Goal: Information Seeking & Learning: Check status

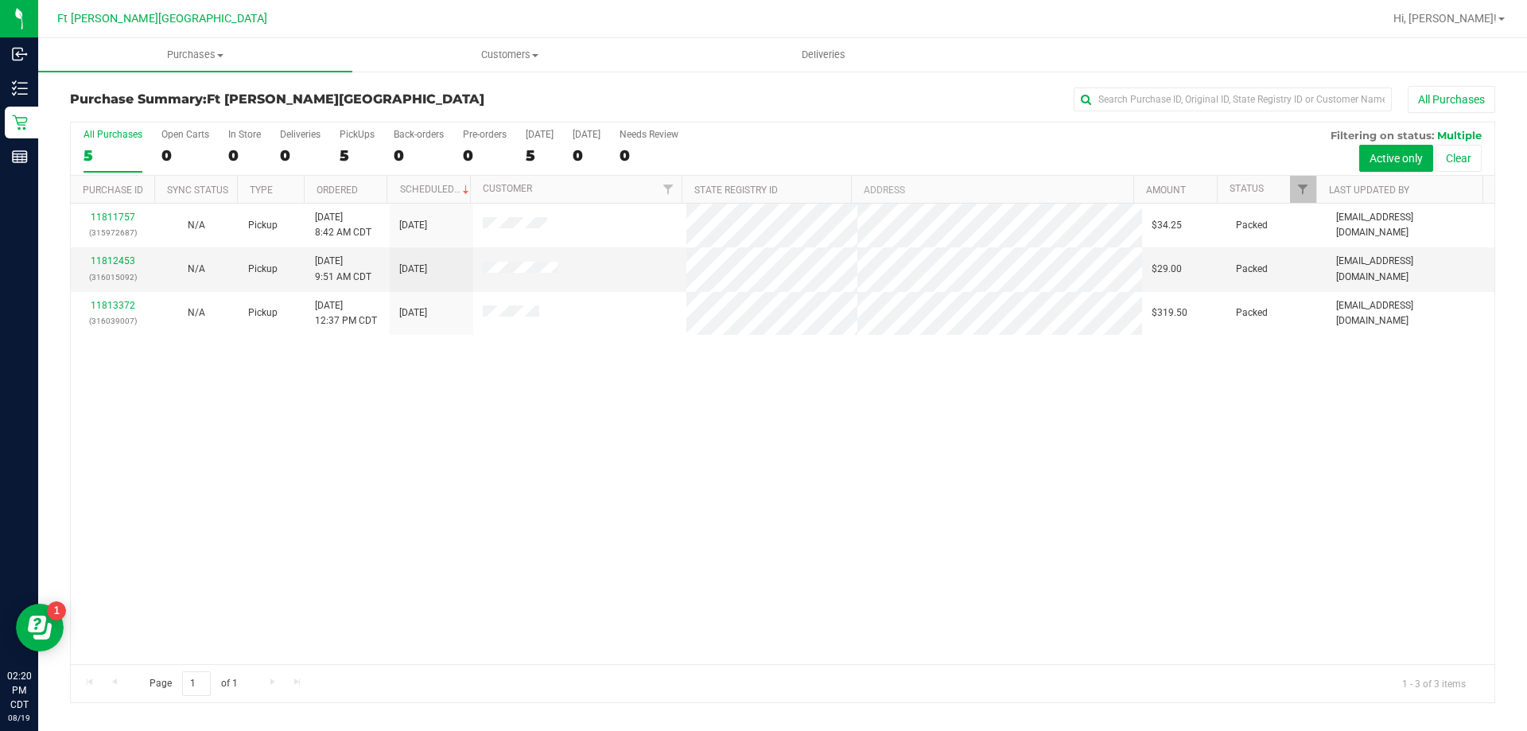
click at [324, 580] on div "11811757 (315972687) N/A Pickup [DATE] 8:42 AM CDT 8/19/2025 $34.25 Packed [EMA…" at bounding box center [782, 434] width 1423 height 460
click at [289, 565] on div "11811757 (315972687) N/A Pickup [DATE] 8:42 AM CDT 8/19/2025 $34.25 Packed [EMA…" at bounding box center [782, 434] width 1423 height 460
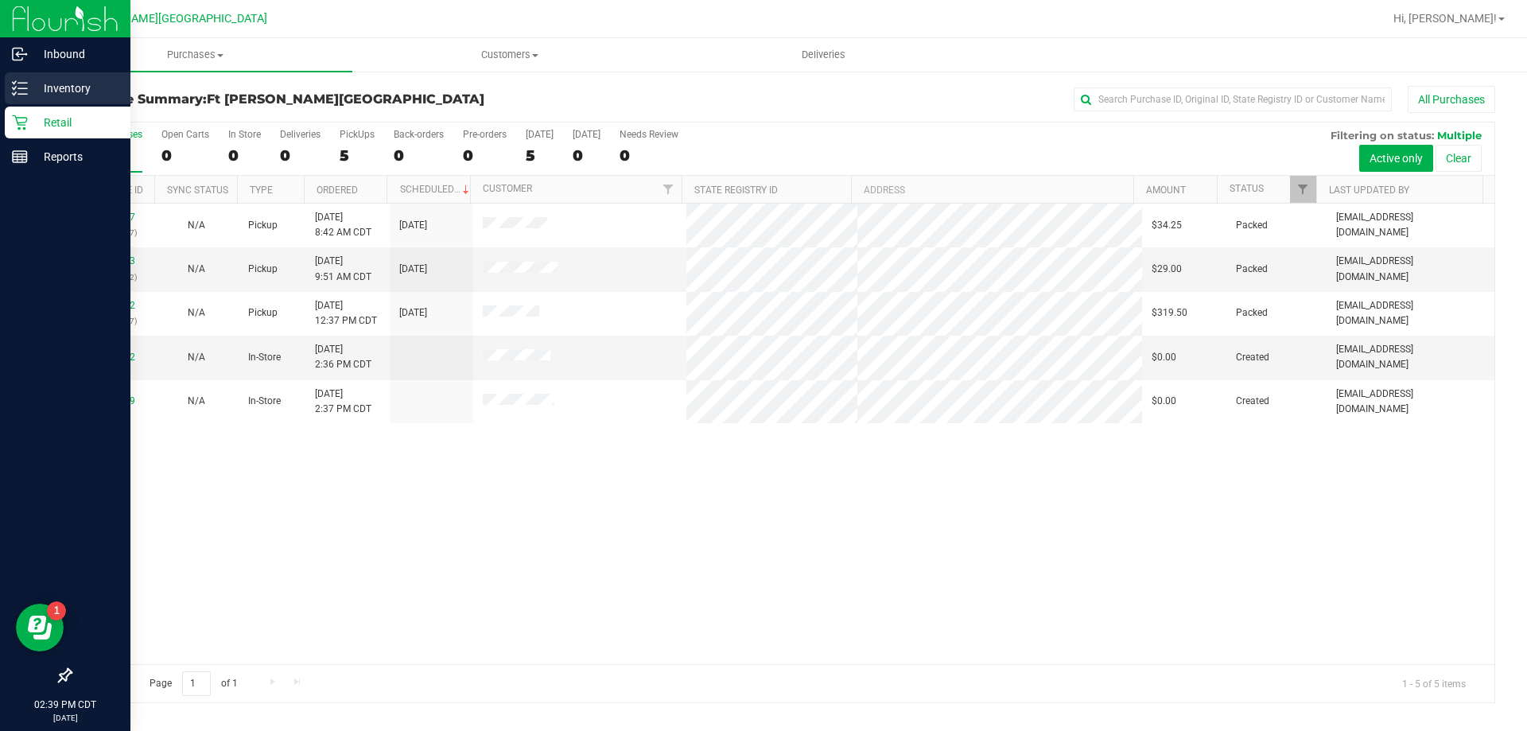
click at [40, 80] on p "Inventory" at bounding box center [75, 88] width 95 height 19
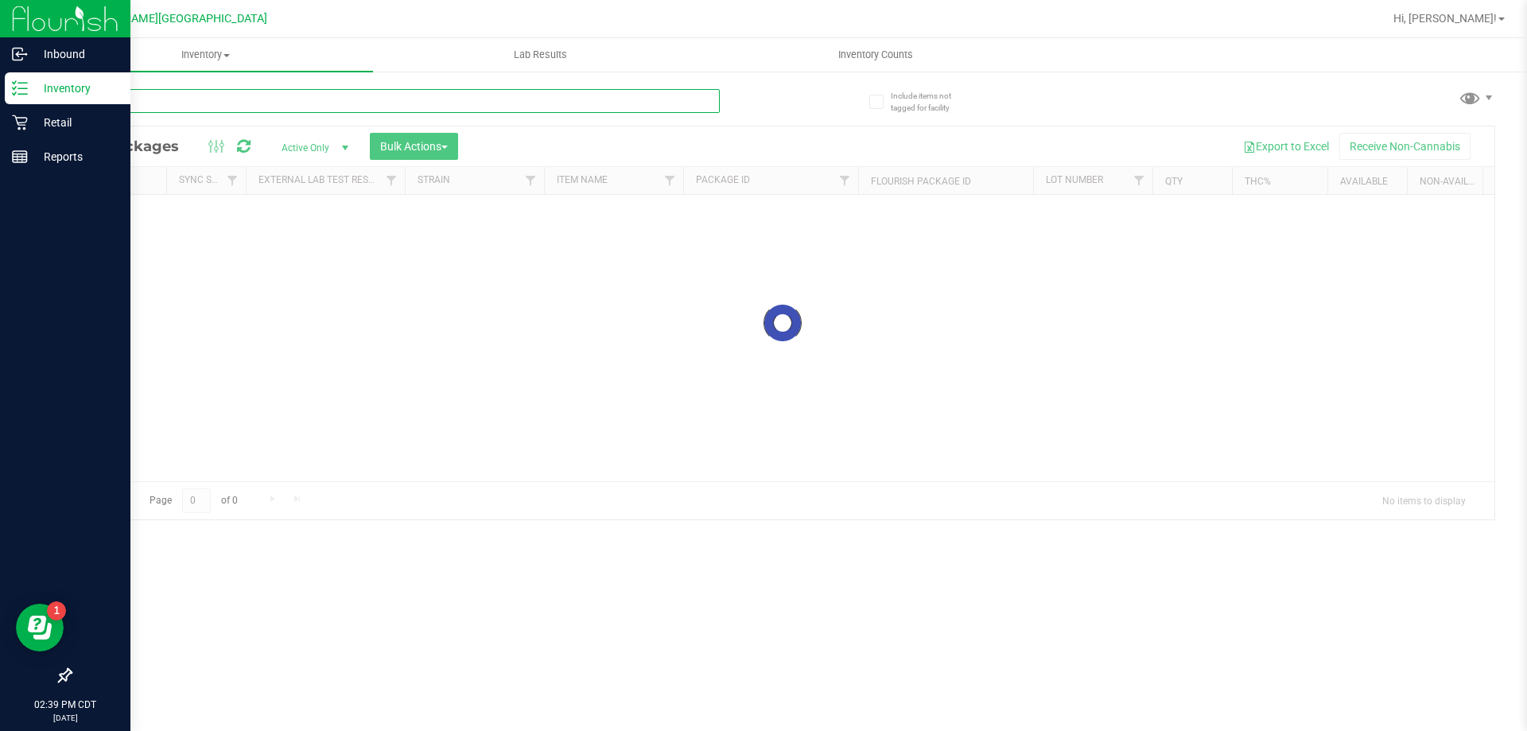
click at [185, 99] on div "Inventory All packages All inventory Waste log Create inventory Lab Results Inv…" at bounding box center [782, 384] width 1489 height 693
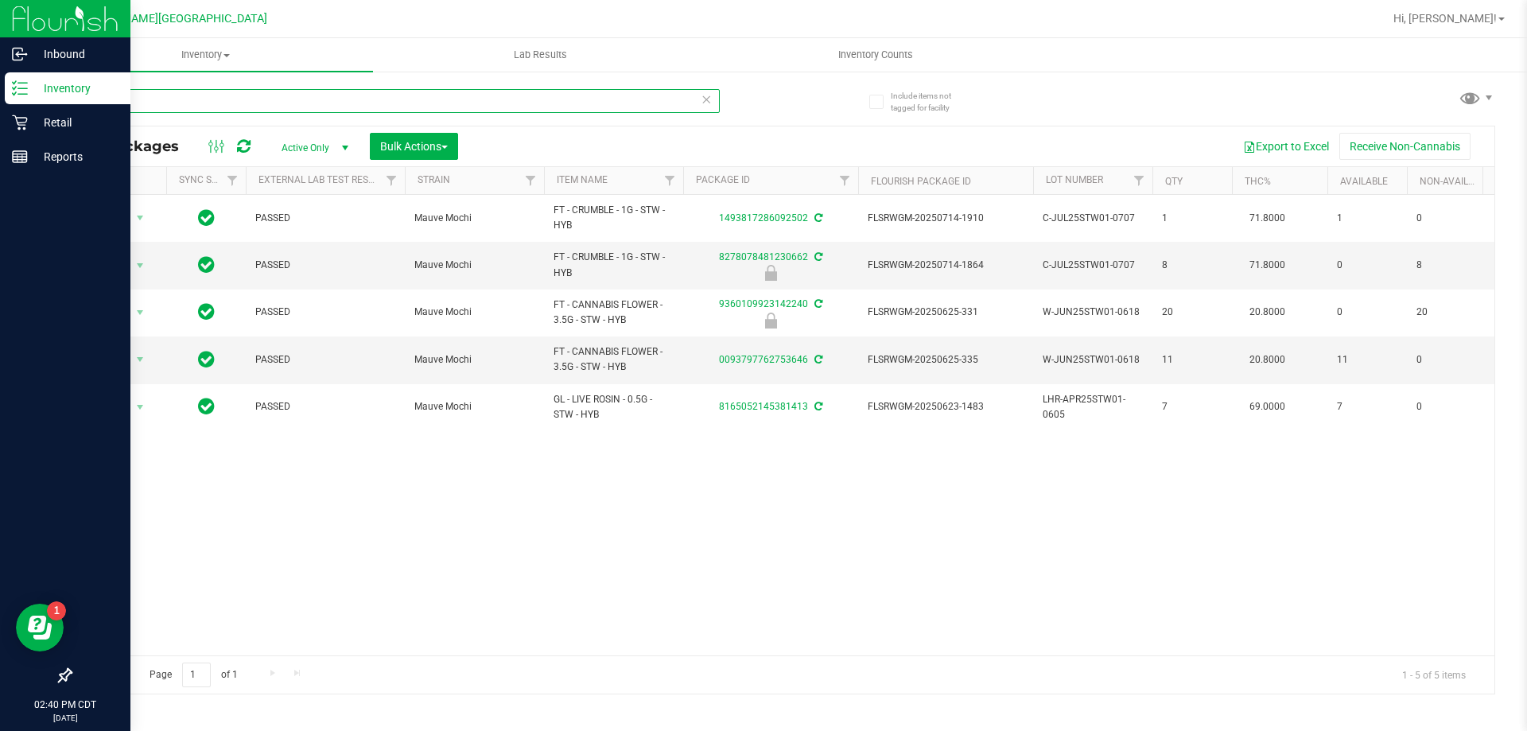
type input "m"
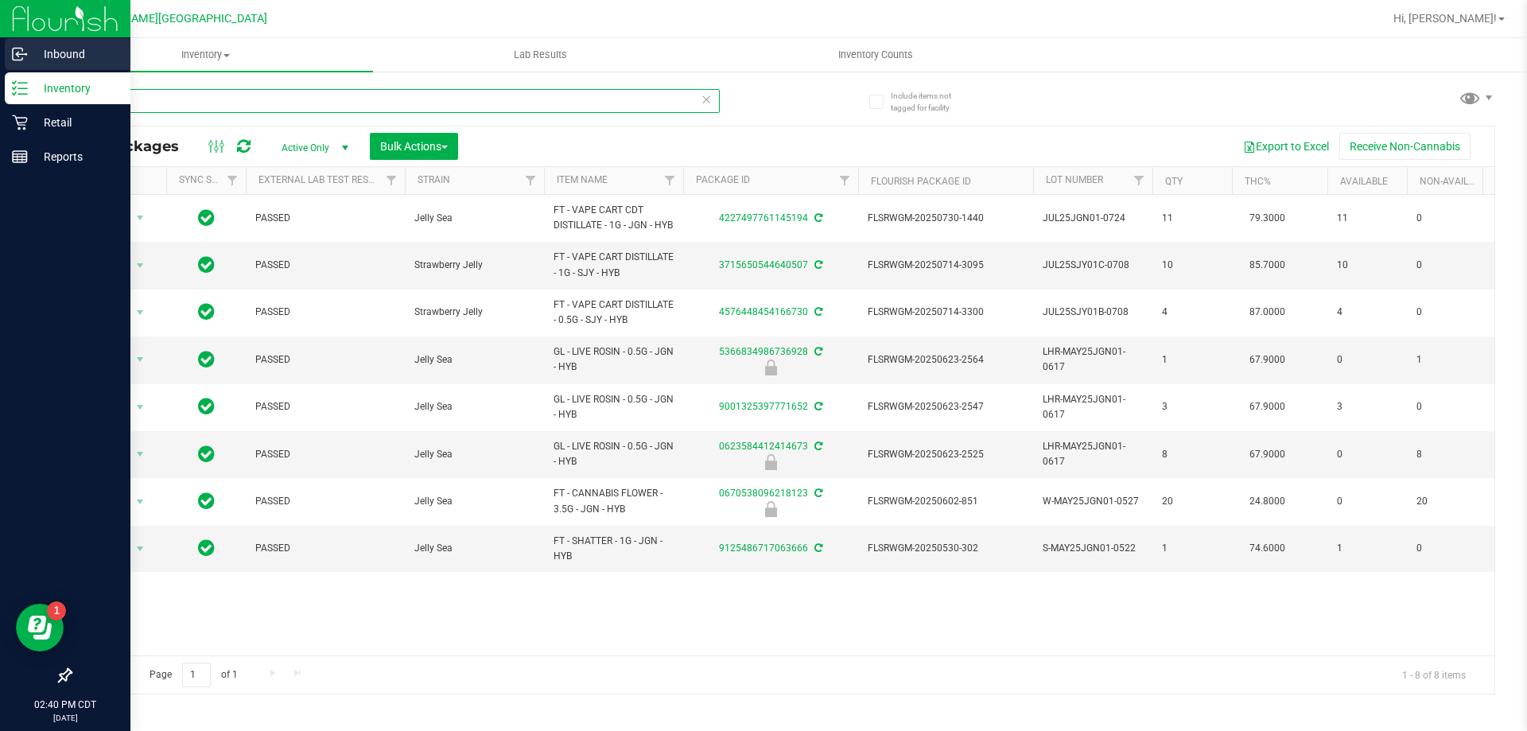
drag, startPoint x: 138, startPoint y: 111, endPoint x: 0, endPoint y: 69, distance: 144.4
click at [0, 69] on div "Inbound Inventory Retail Reports 02:40 PM CDT [DATE] 08/19 Ft [PERSON_NAME][GEO…" at bounding box center [763, 365] width 1527 height 731
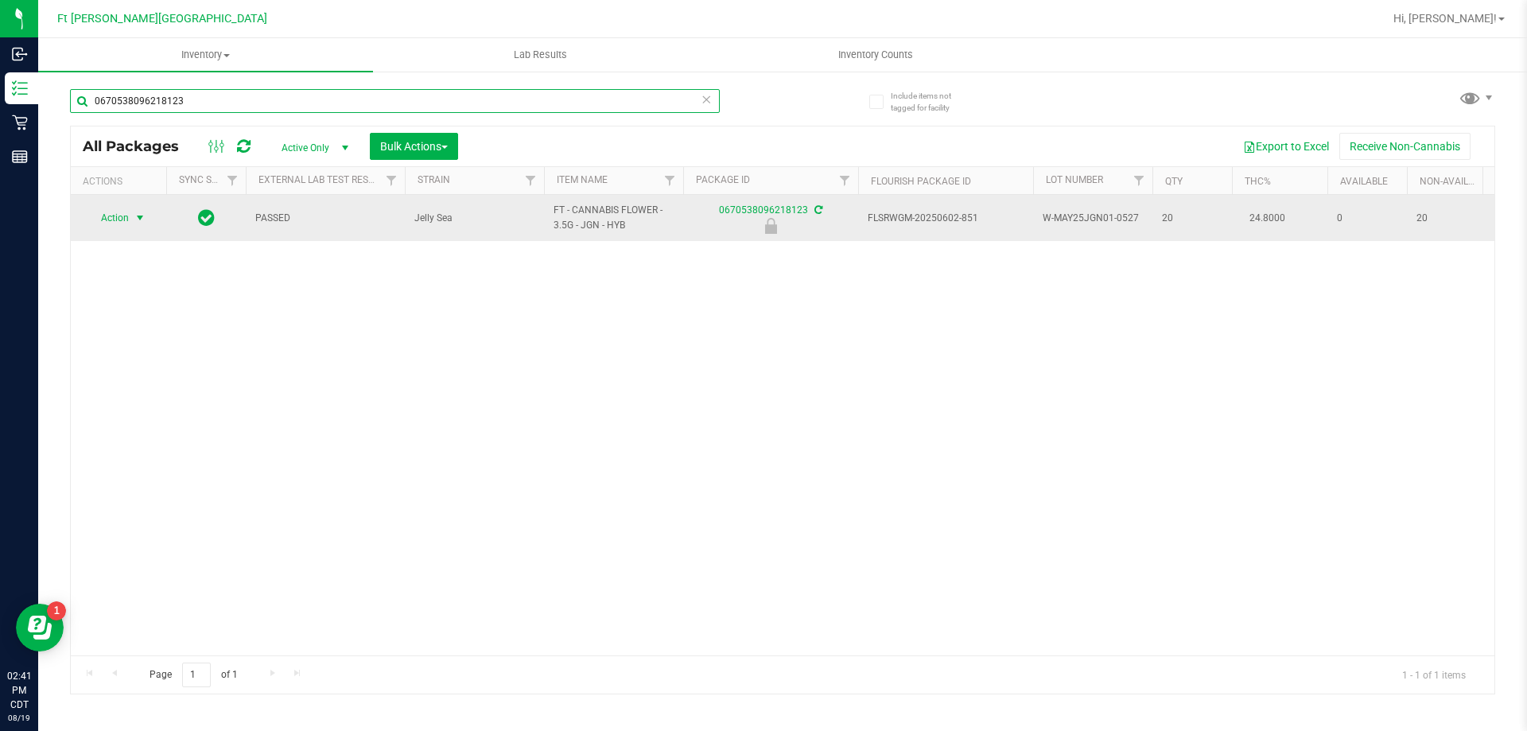
type input "0670538096218123"
click at [123, 212] on span "Action" at bounding box center [108, 218] width 43 height 22
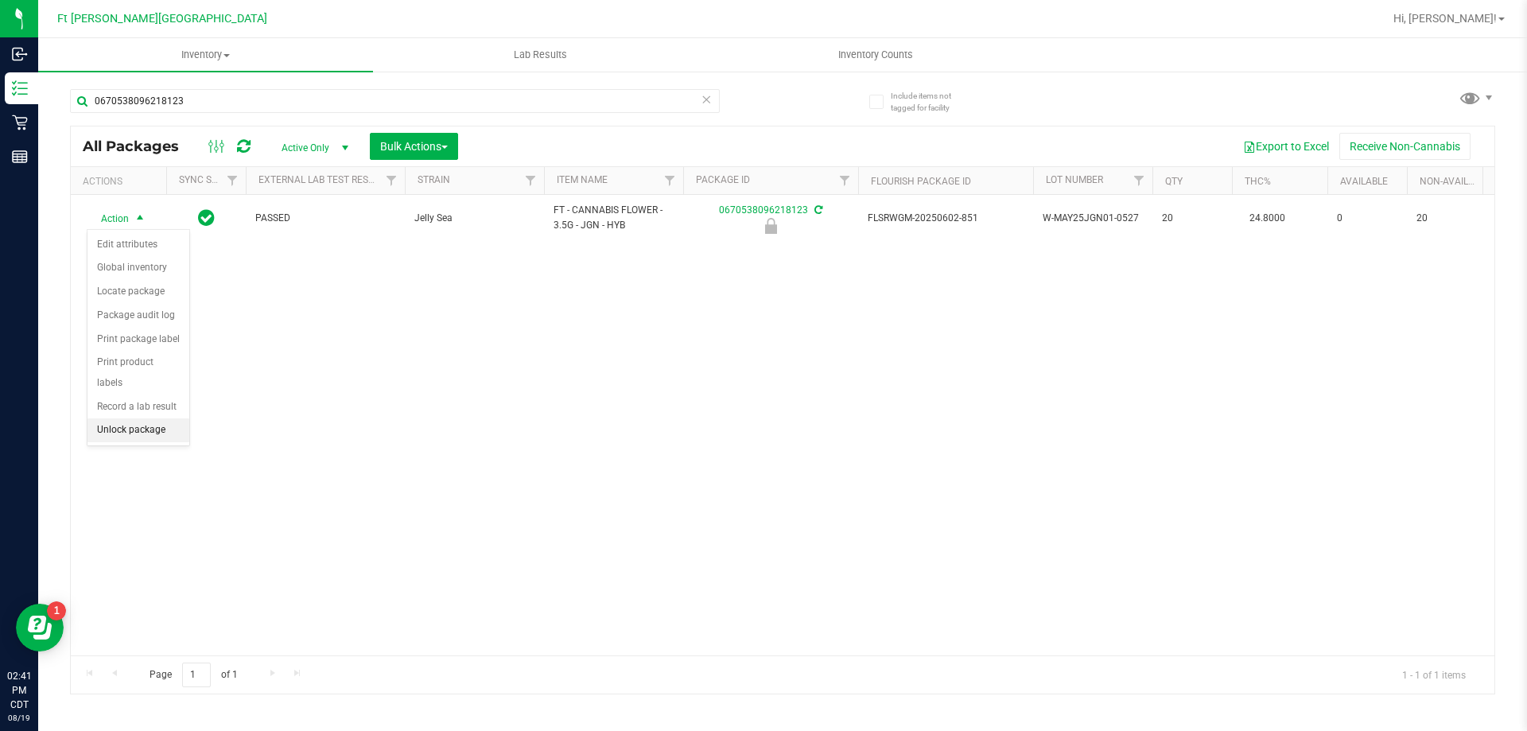
click at [130, 418] on li "Unlock package" at bounding box center [138, 430] width 102 height 24
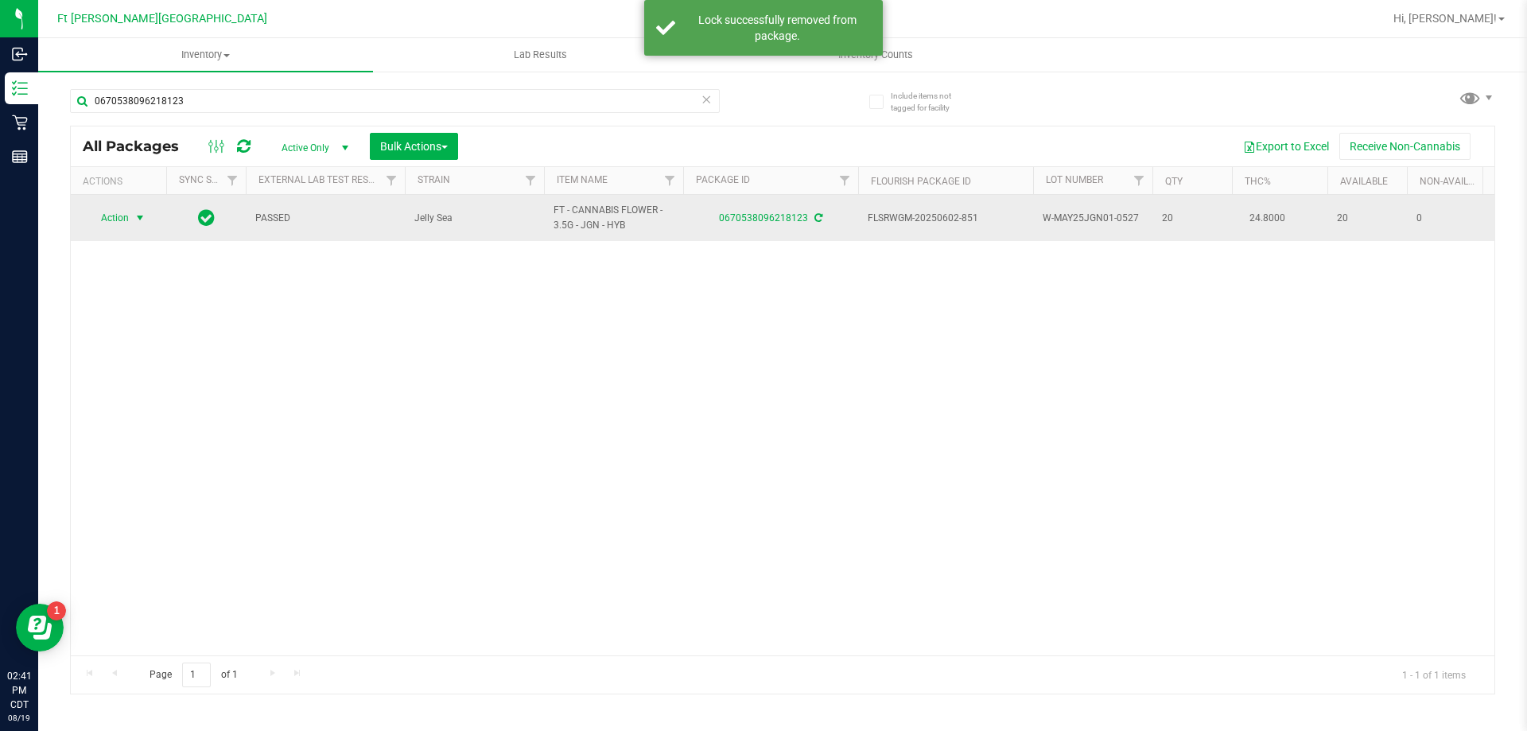
click at [141, 214] on span "select" at bounding box center [140, 218] width 13 height 13
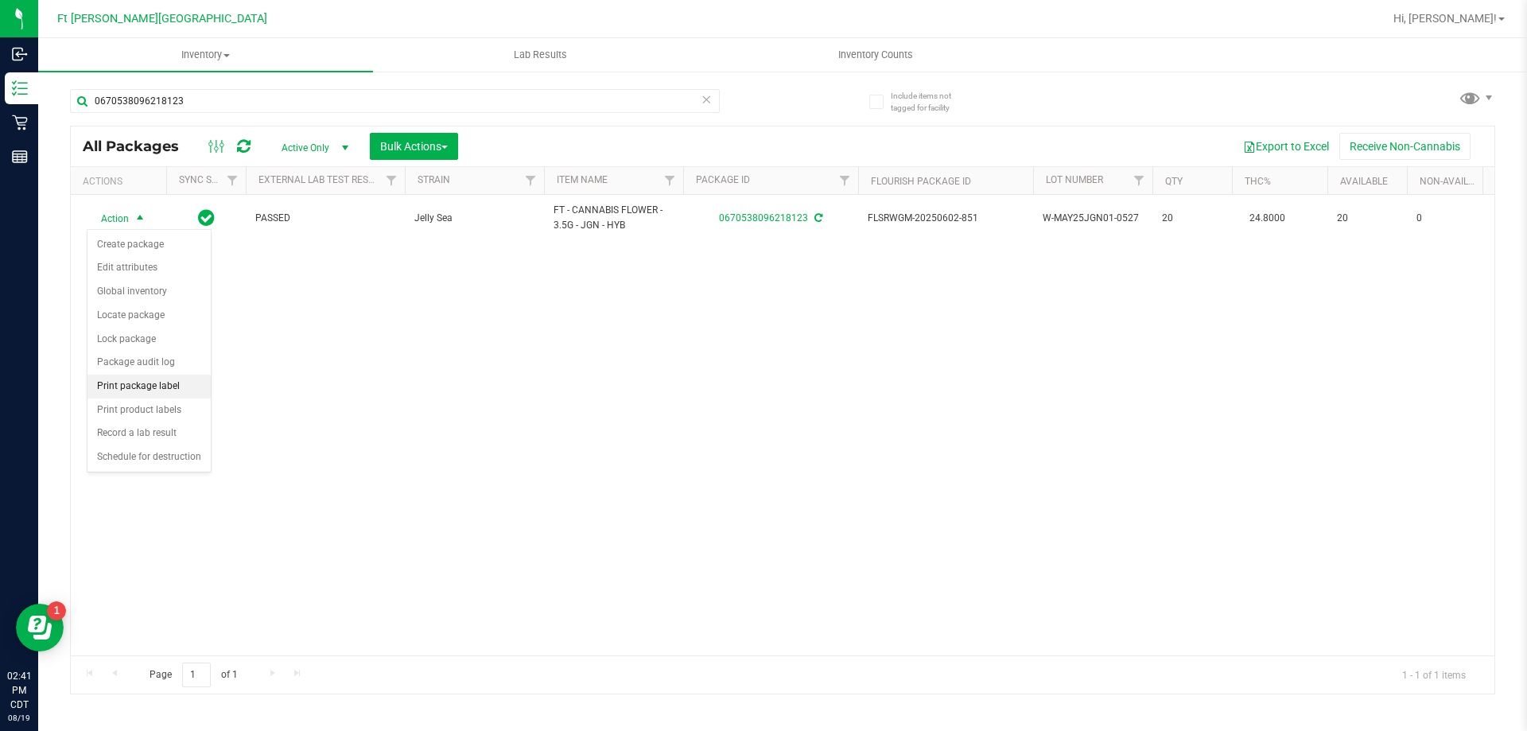
click at [188, 384] on li "Print package label" at bounding box center [148, 387] width 123 height 24
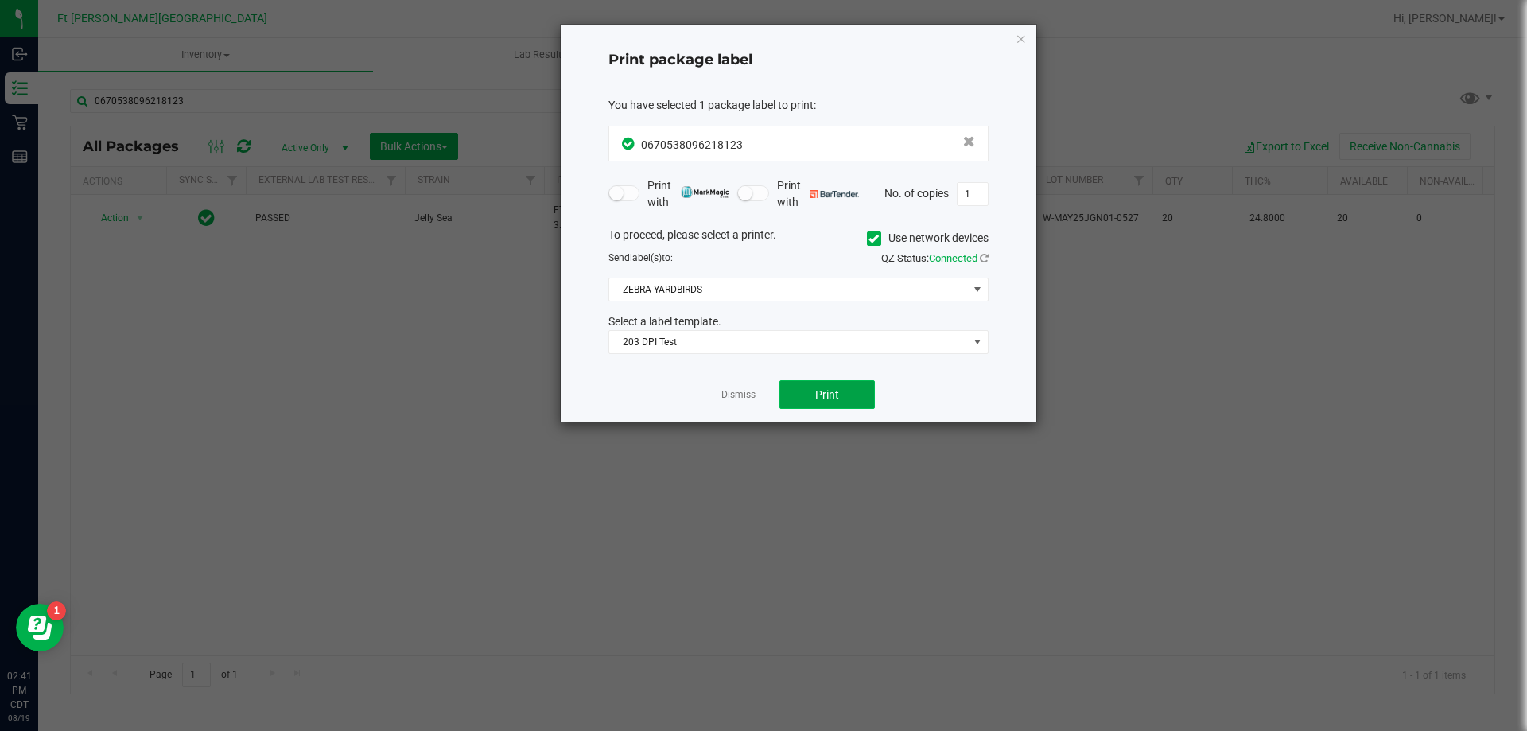
click at [834, 399] on span "Print" at bounding box center [827, 394] width 24 height 13
click at [738, 406] on div "Dismiss Print" at bounding box center [798, 394] width 380 height 55
click at [737, 401] on link "Dismiss" at bounding box center [738, 395] width 34 height 14
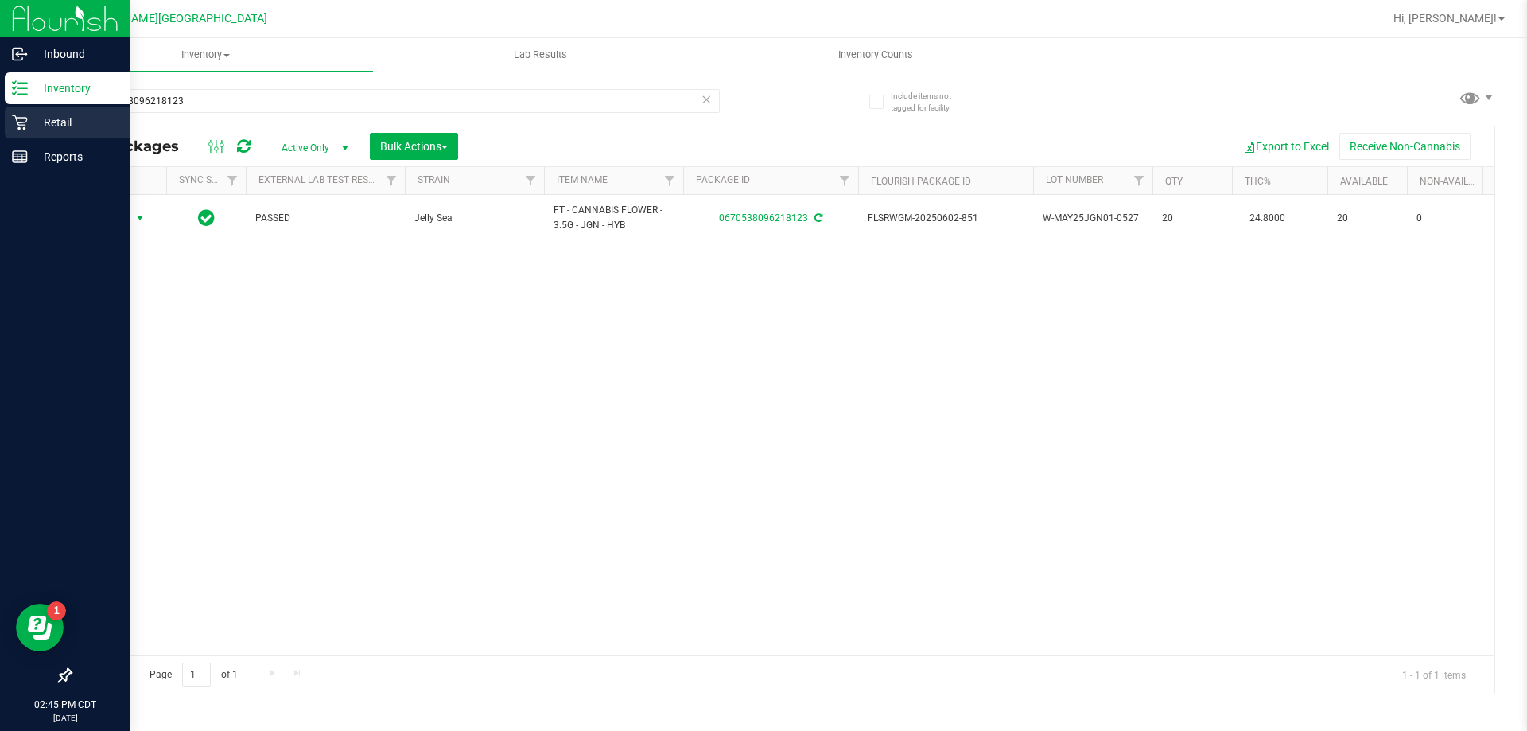
click at [30, 122] on p "Retail" at bounding box center [75, 122] width 95 height 19
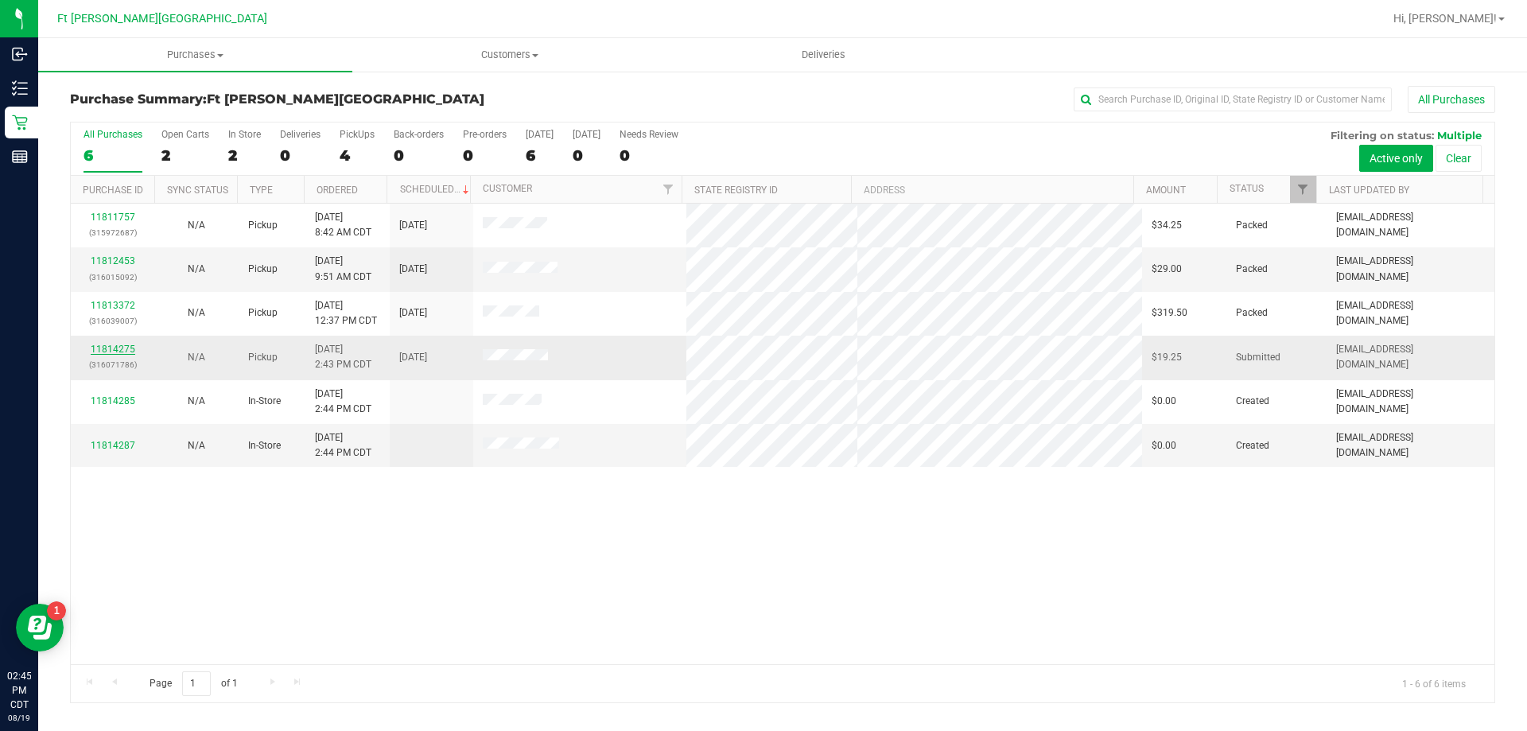
click at [108, 347] on link "11814275" at bounding box center [113, 349] width 45 height 11
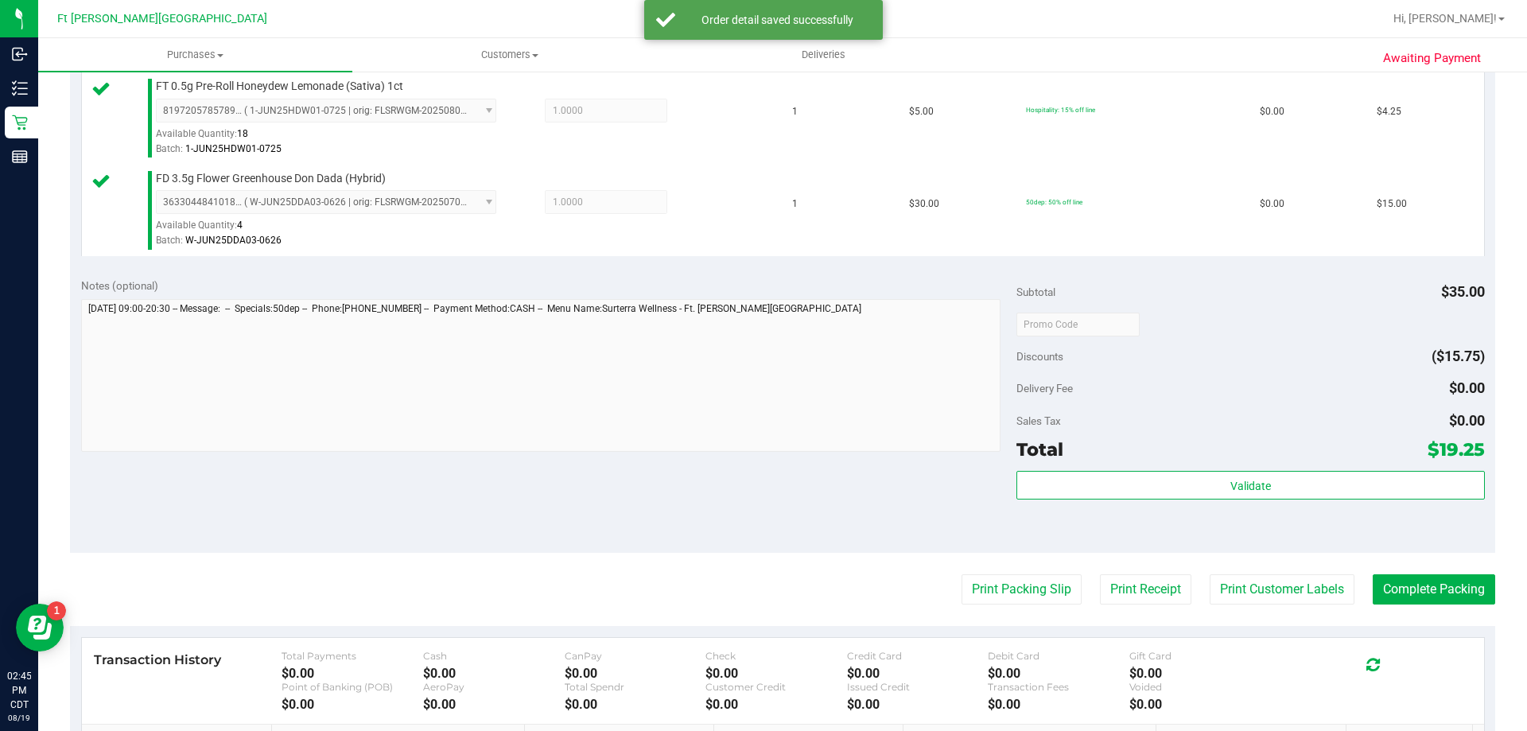
scroll to position [477, 0]
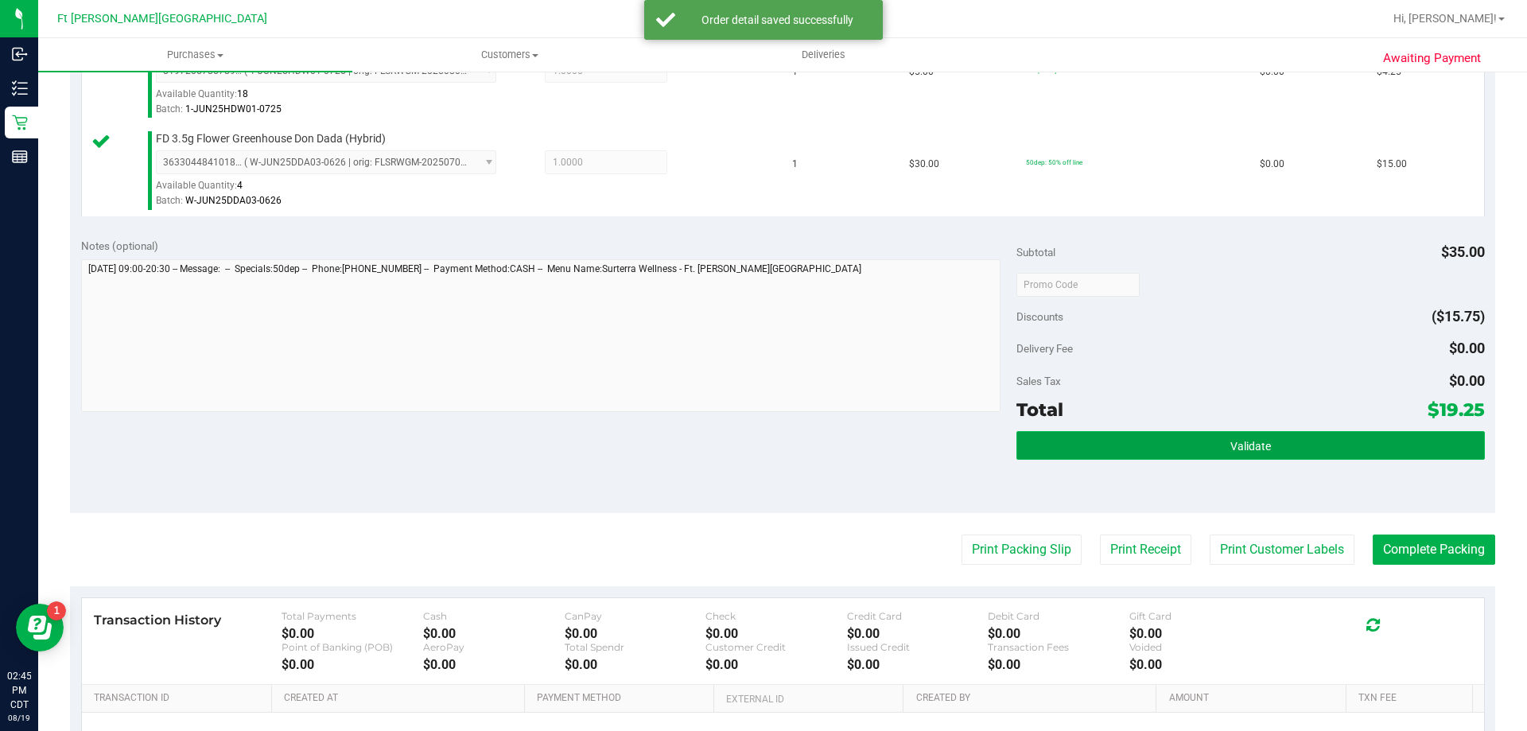
click at [1212, 445] on button "Validate" at bounding box center [1250, 445] width 468 height 29
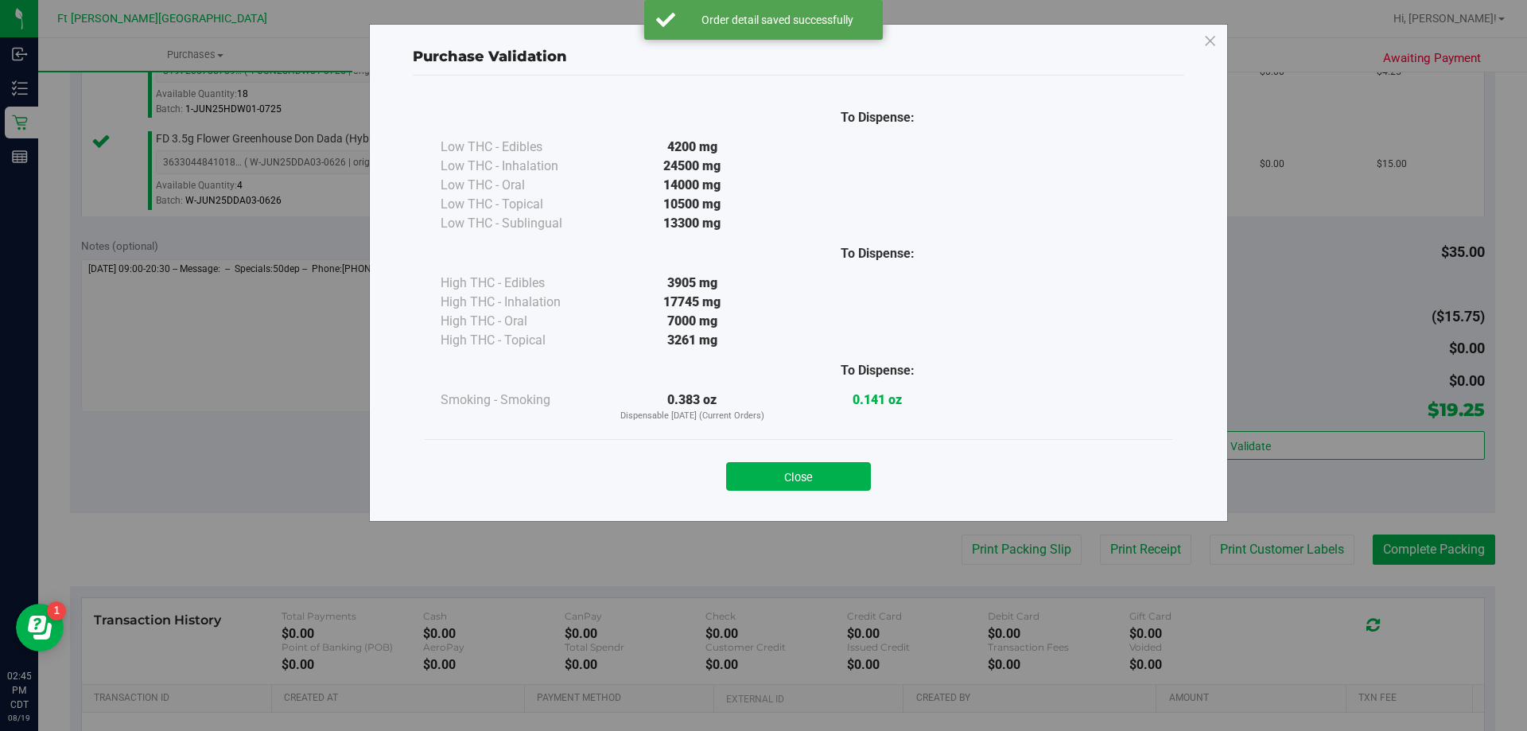
click at [790, 493] on div "Close" at bounding box center [798, 471] width 747 height 64
click at [792, 460] on div "Close" at bounding box center [799, 472] width 724 height 40
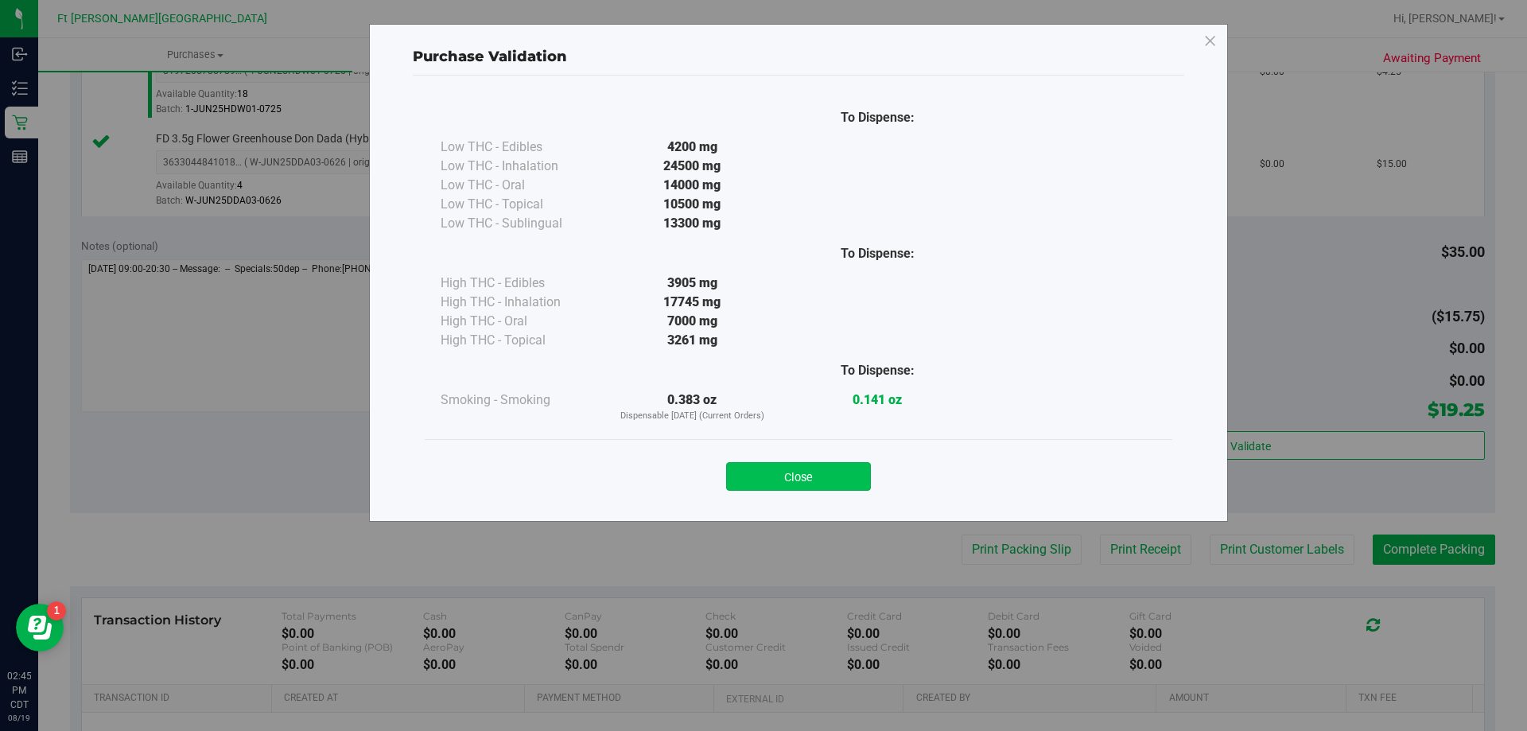
click at [801, 472] on button "Close" at bounding box center [798, 476] width 145 height 29
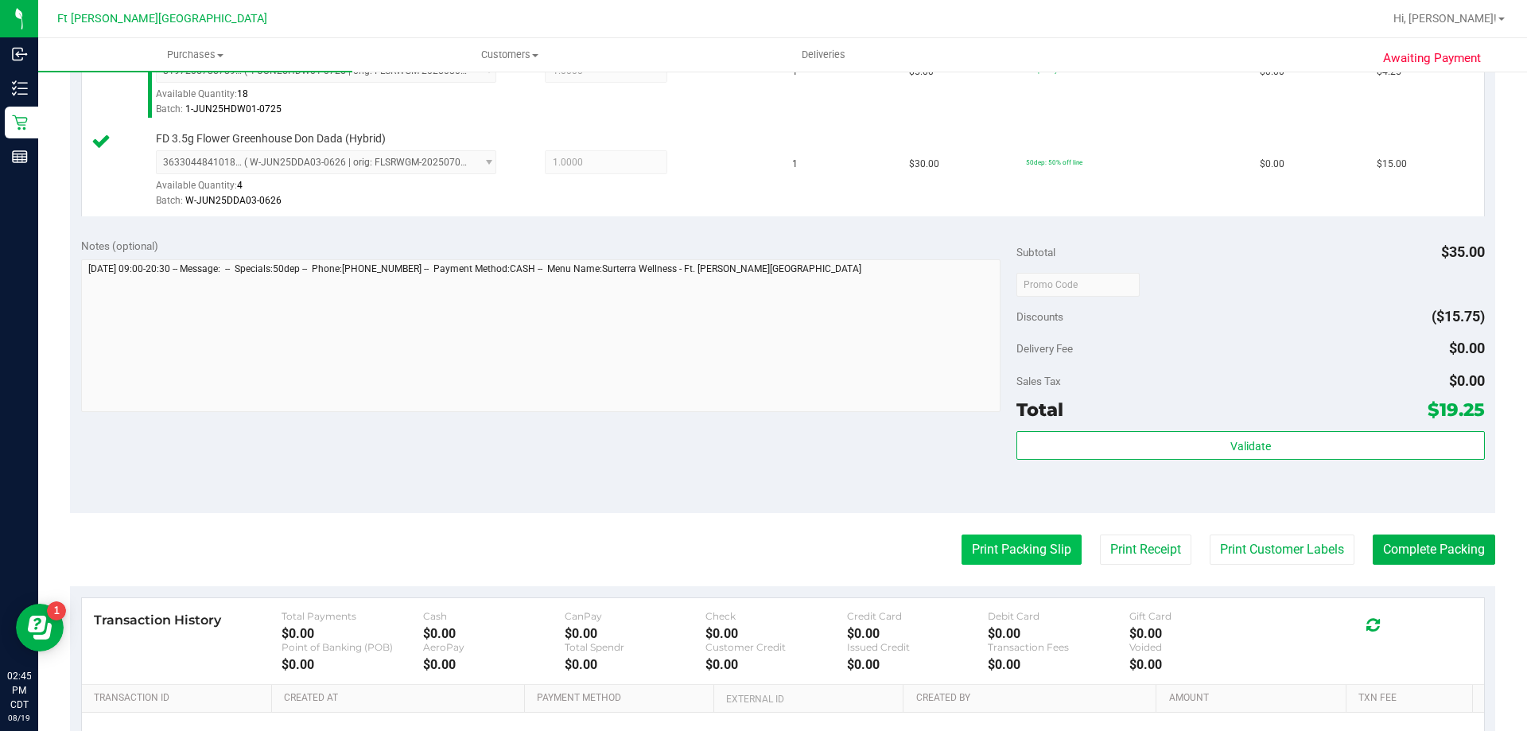
click at [1023, 547] on button "Print Packing Slip" at bounding box center [1021, 549] width 120 height 30
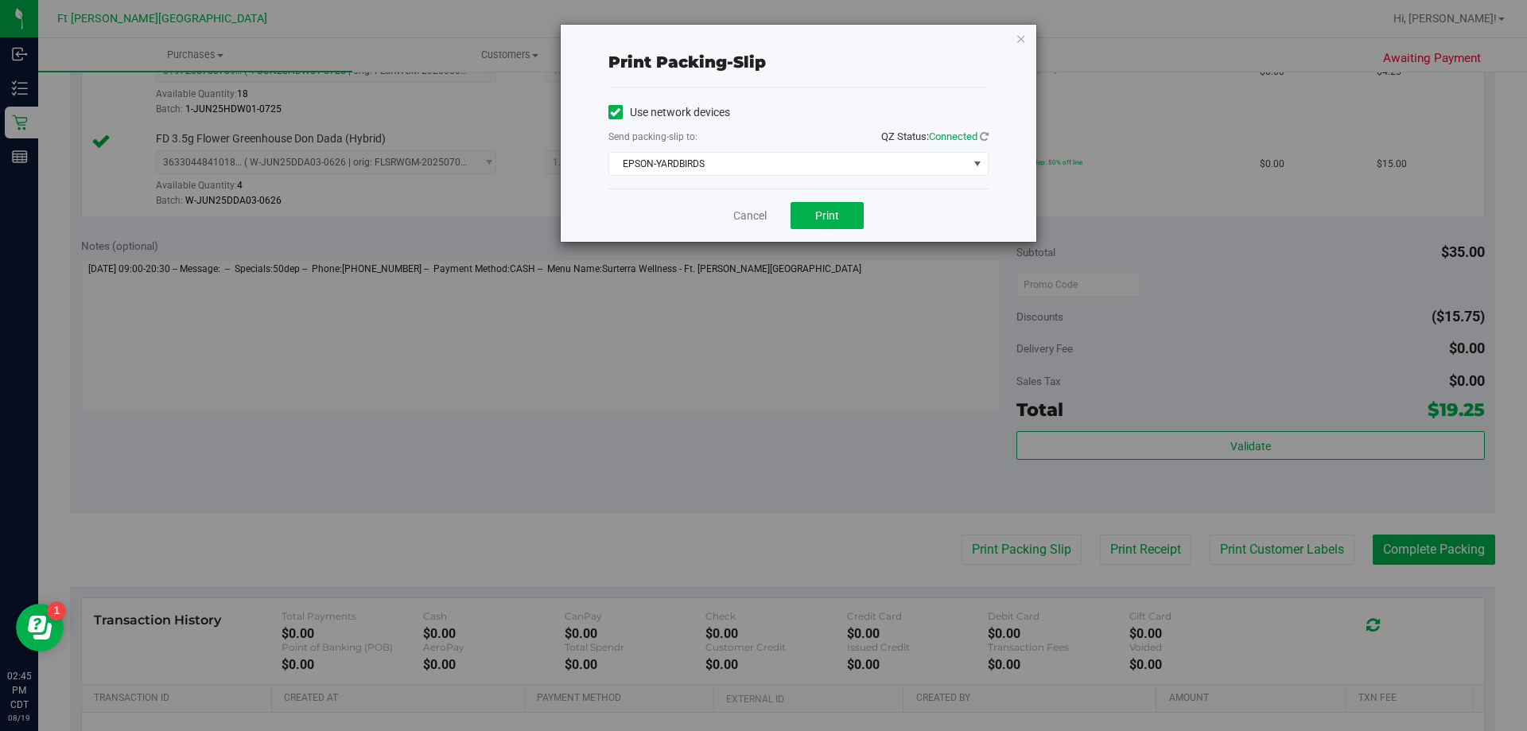
click at [837, 230] on div "Cancel Print" at bounding box center [798, 214] width 380 height 53
click at [831, 212] on span "Print" at bounding box center [827, 215] width 24 height 13
click at [753, 217] on link "Cancel" at bounding box center [749, 216] width 33 height 17
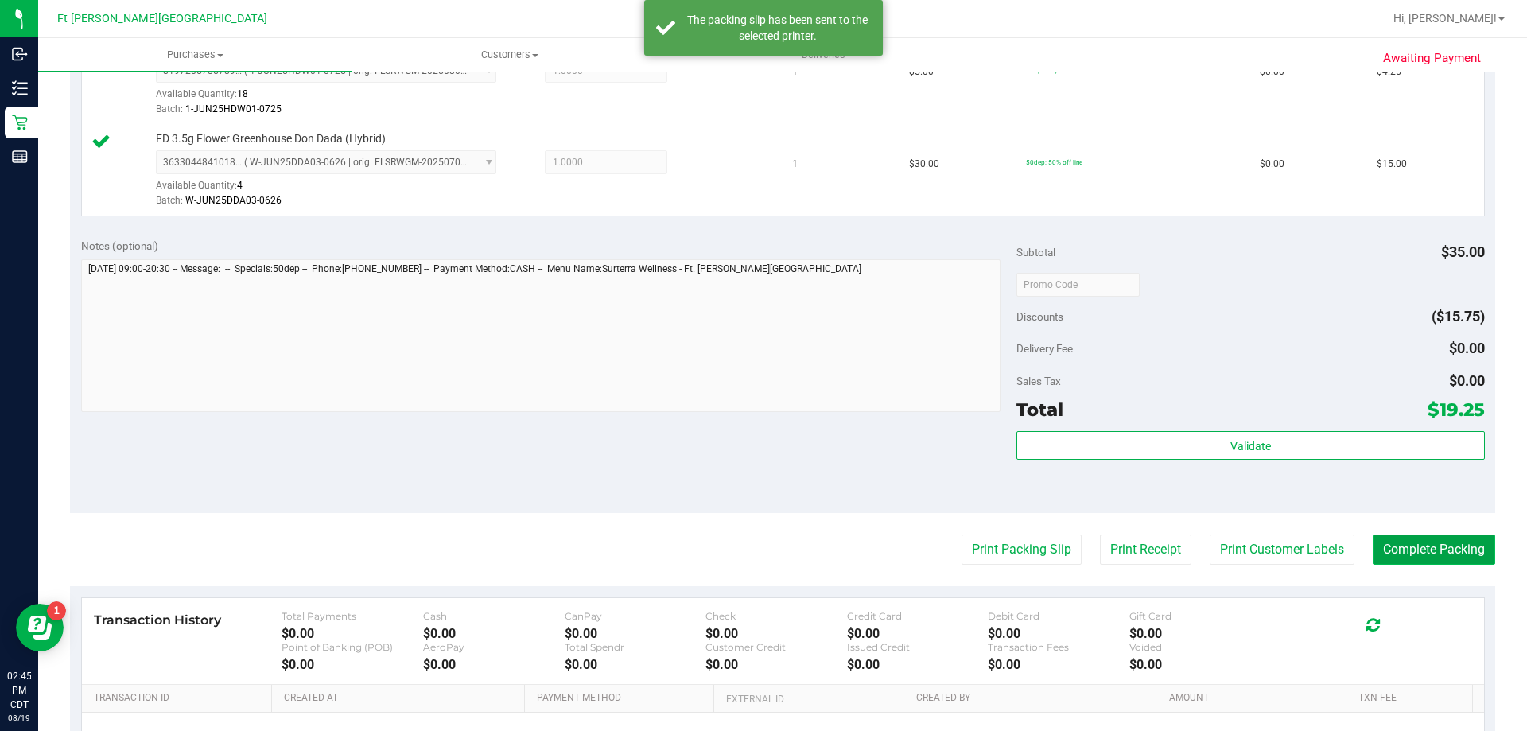
click at [1457, 545] on button "Complete Packing" at bounding box center [1433, 549] width 122 height 30
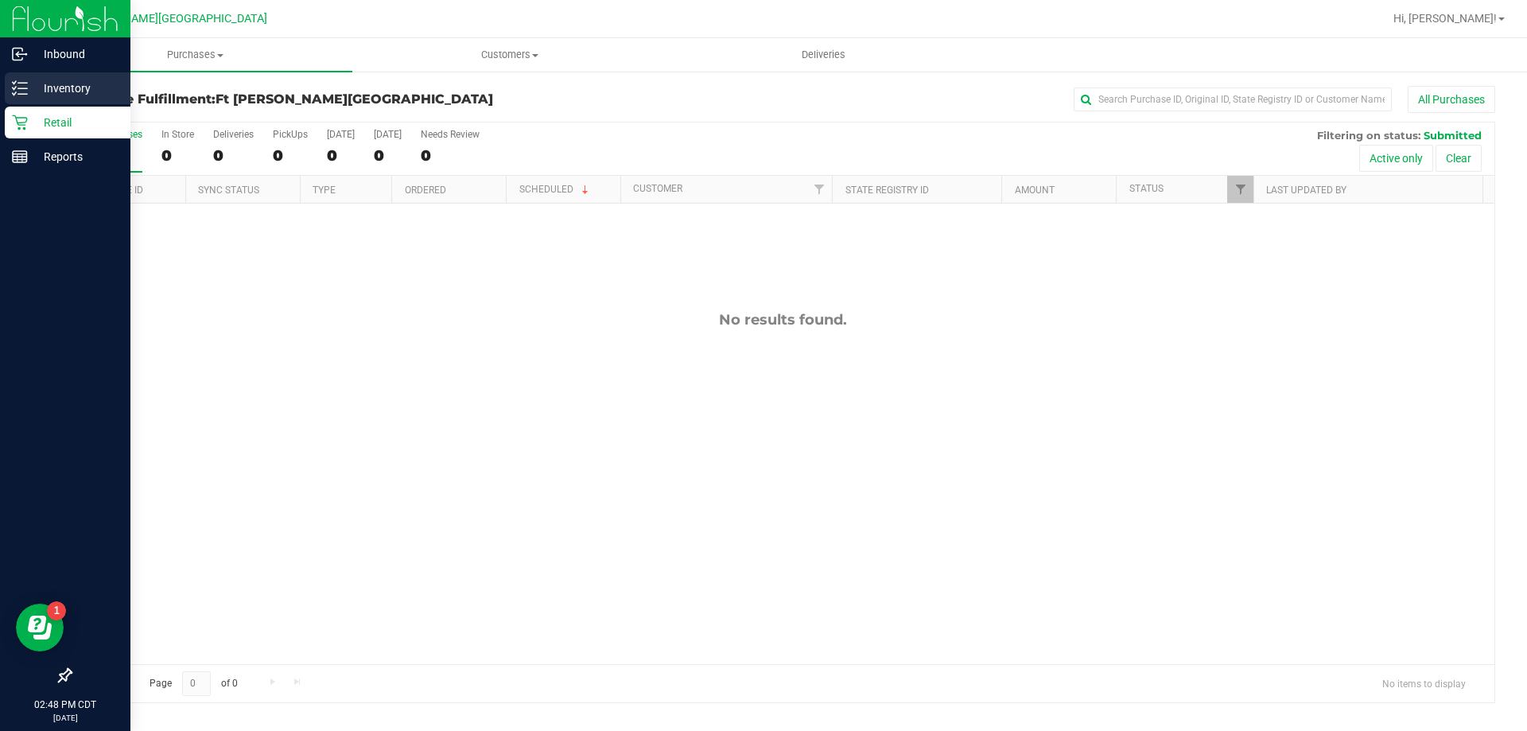
drag, startPoint x: 15, startPoint y: 81, endPoint x: 8, endPoint y: 77, distance: 8.2
click at [14, 80] on icon at bounding box center [20, 88] width 16 height 16
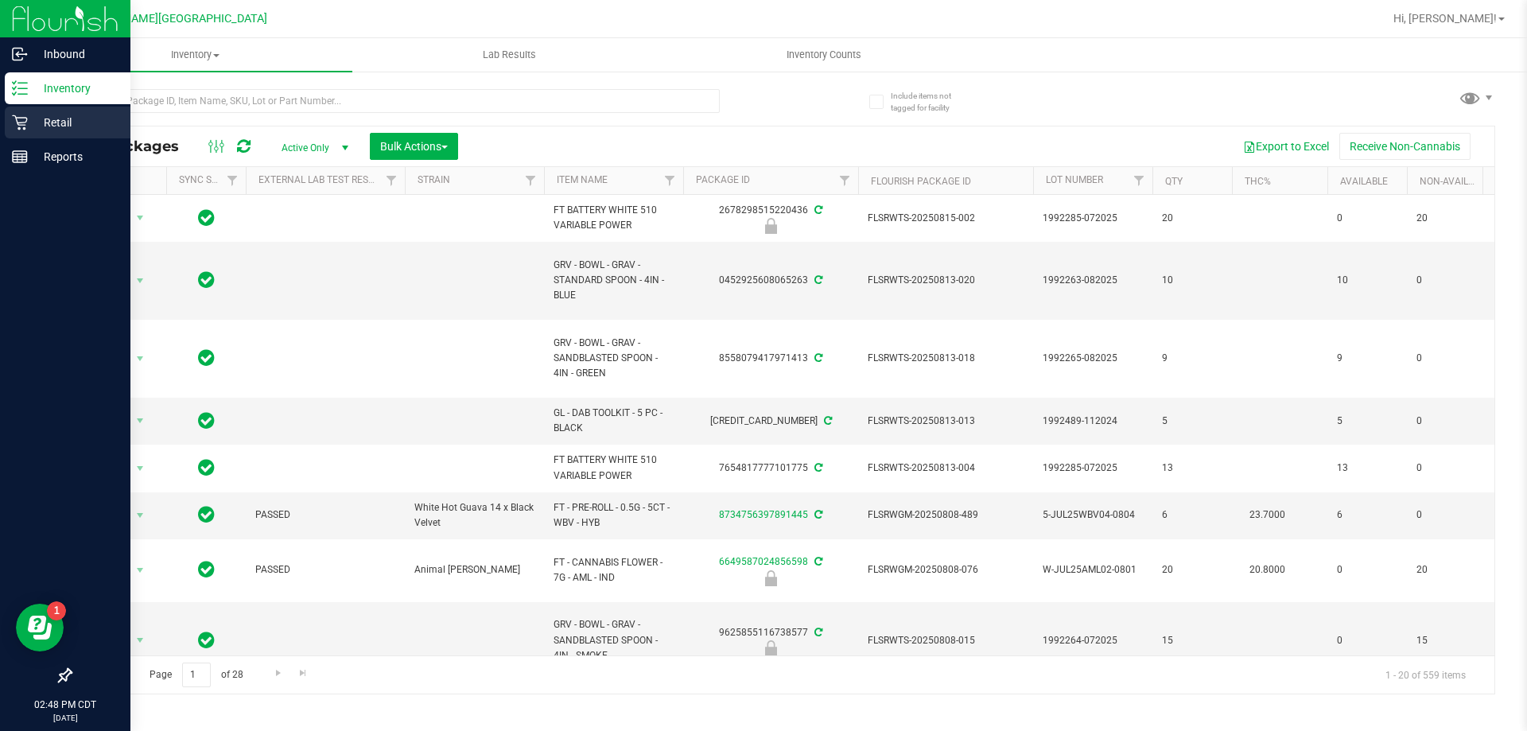
click at [29, 118] on p "Retail" at bounding box center [75, 122] width 95 height 19
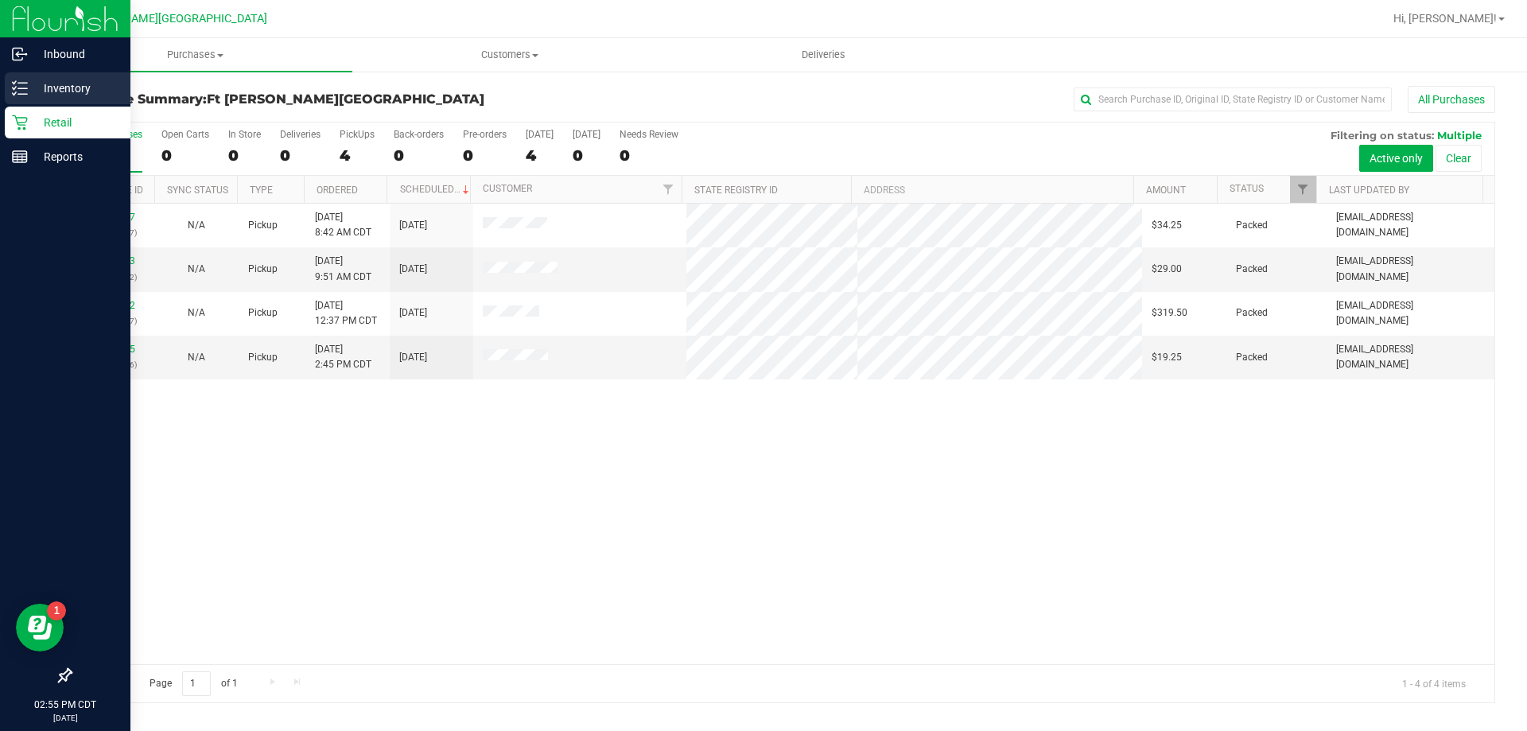
click at [31, 88] on p "Inventory" at bounding box center [75, 88] width 95 height 19
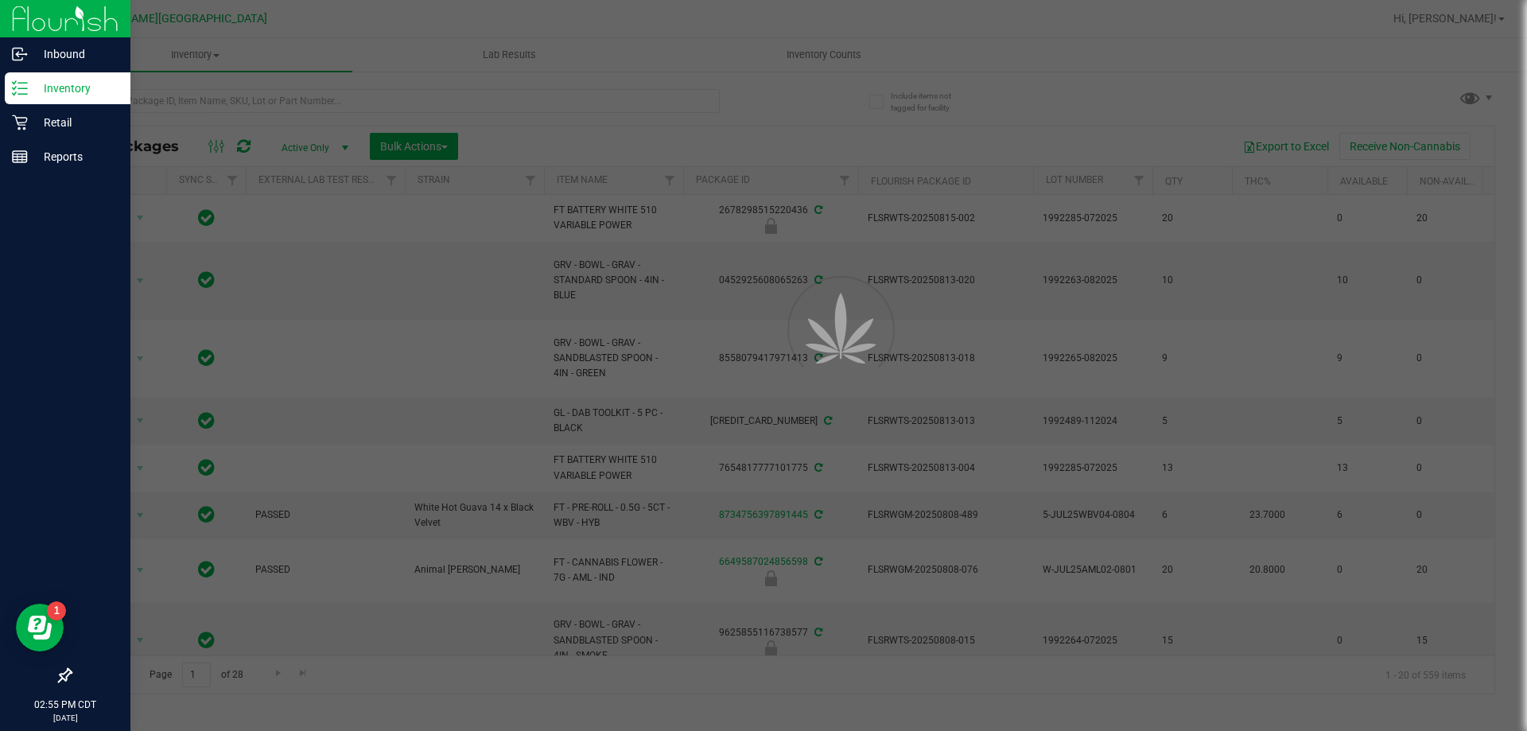
click at [220, 107] on div at bounding box center [763, 365] width 1527 height 731
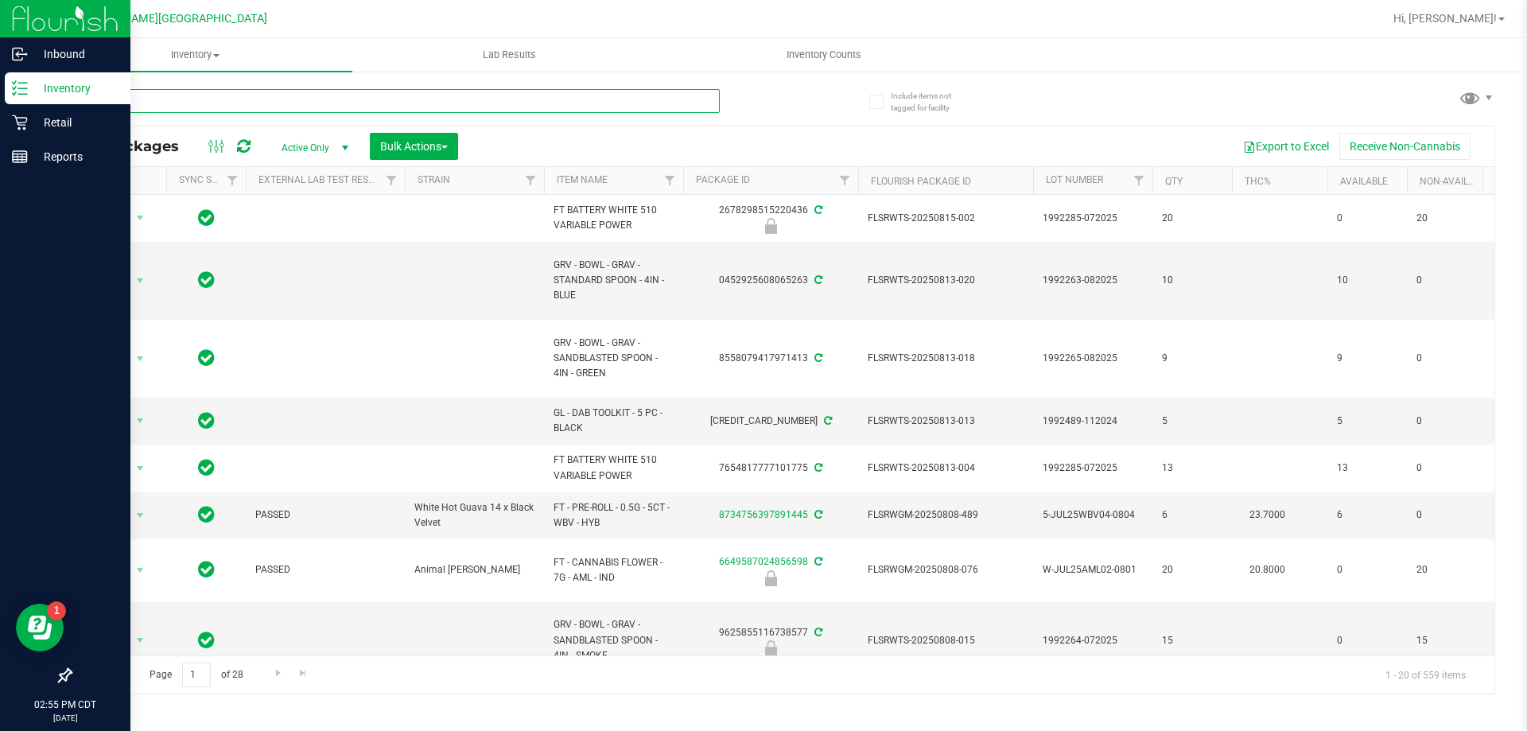
click at [216, 101] on input "text" at bounding box center [395, 101] width 650 height 24
type input "lmz"
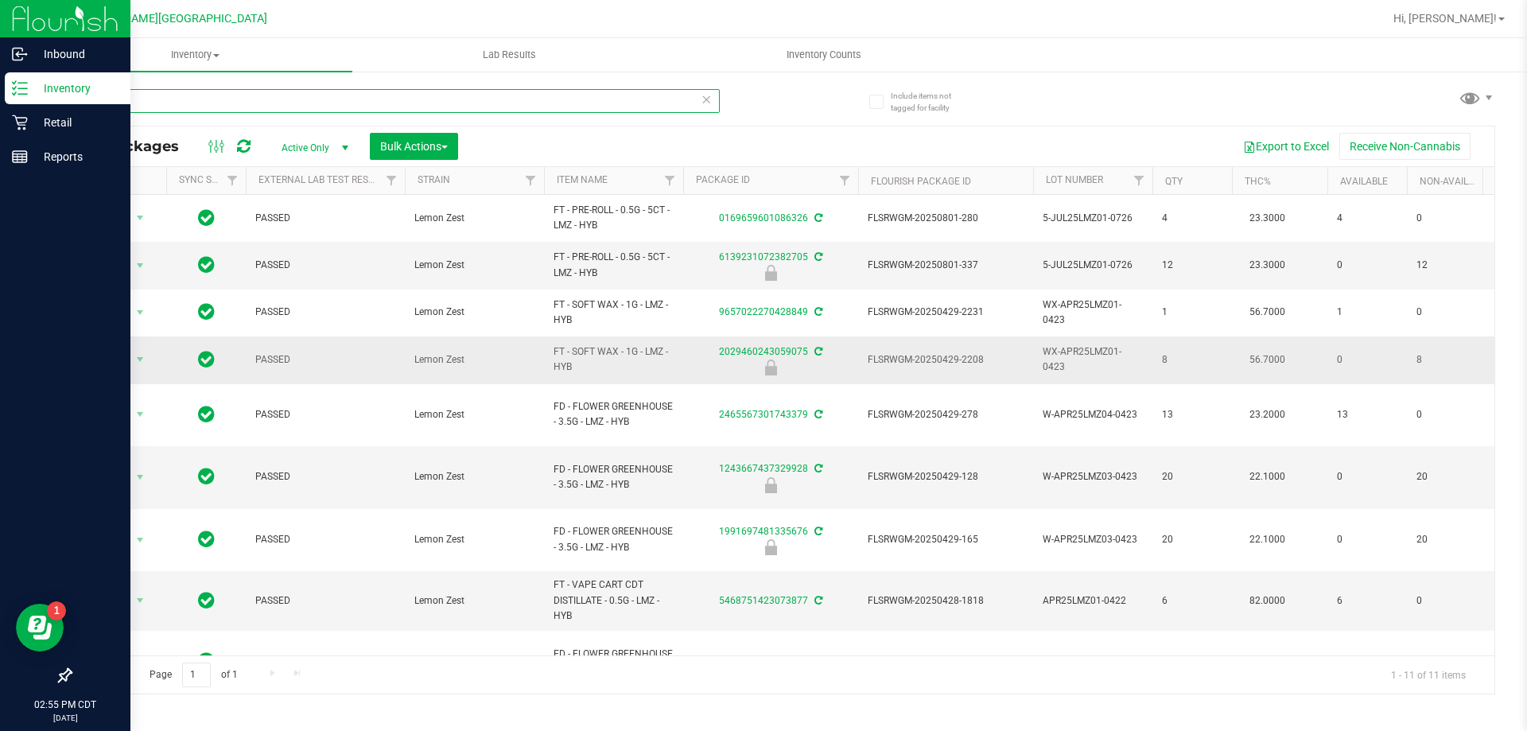
scroll to position [95, 0]
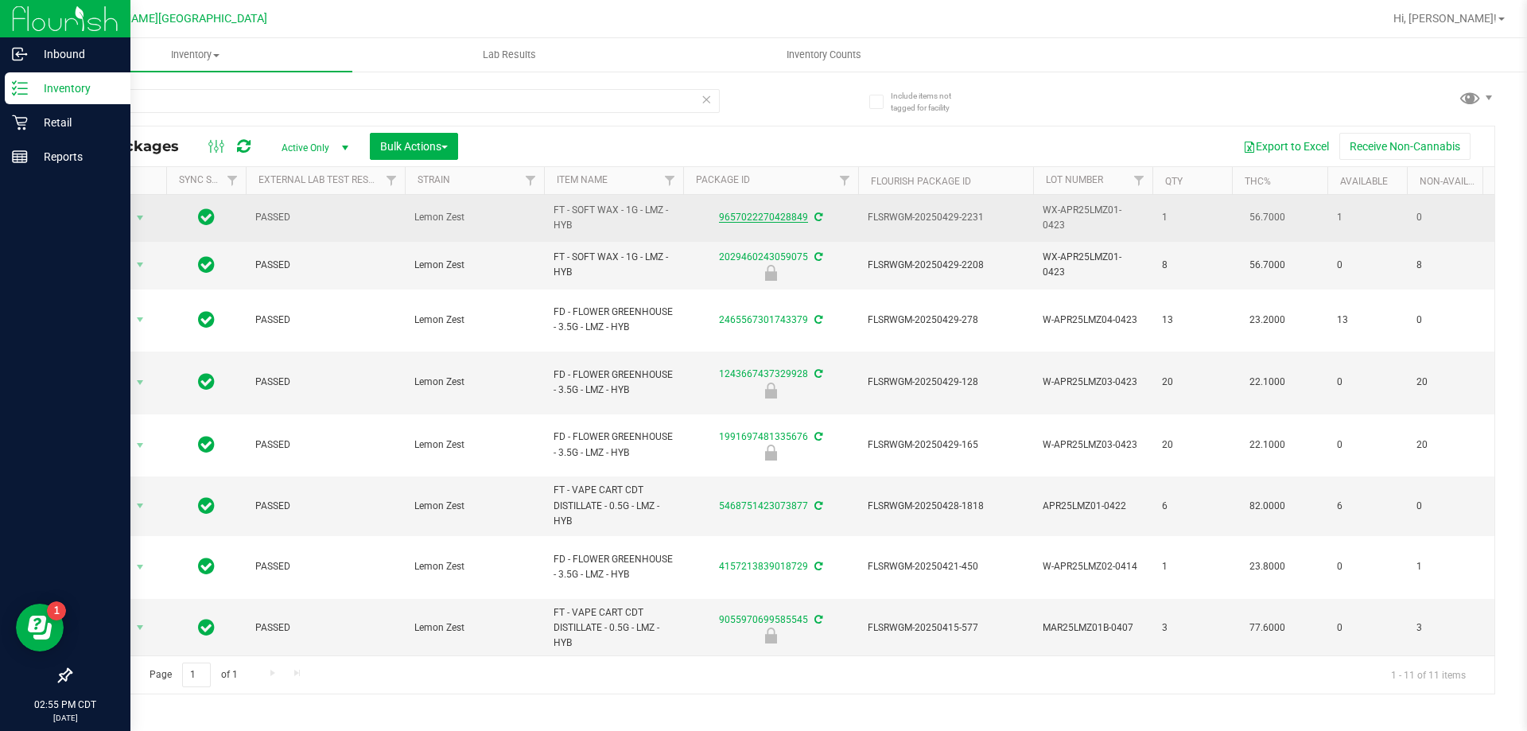
click at [758, 216] on link "9657022270428849" at bounding box center [763, 217] width 89 height 11
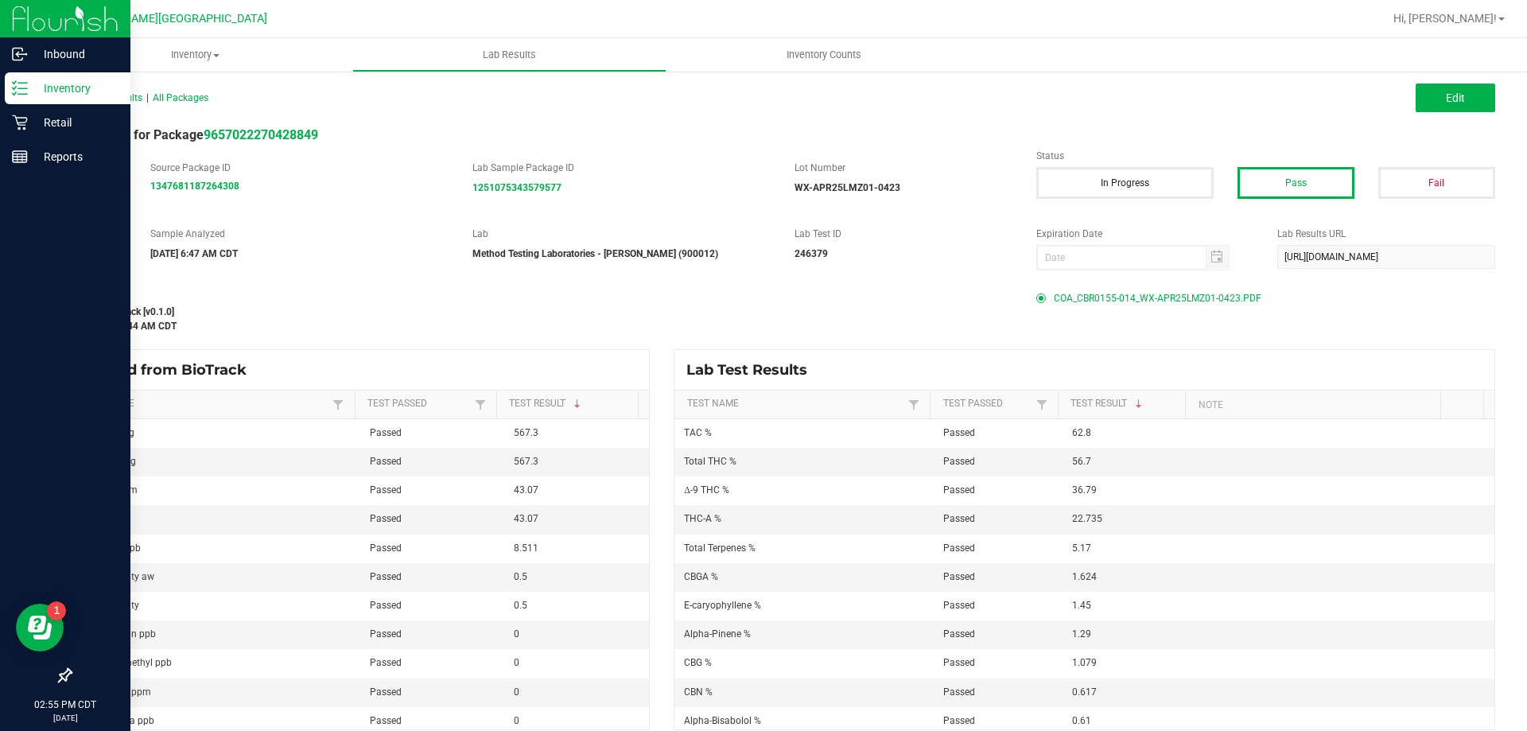
click at [1112, 293] on span "COA_CBR0155-014_WX-APR25LMZ01-0423.PDF" at bounding box center [1158, 298] width 208 height 24
click at [49, 86] on p "Inventory" at bounding box center [75, 88] width 95 height 19
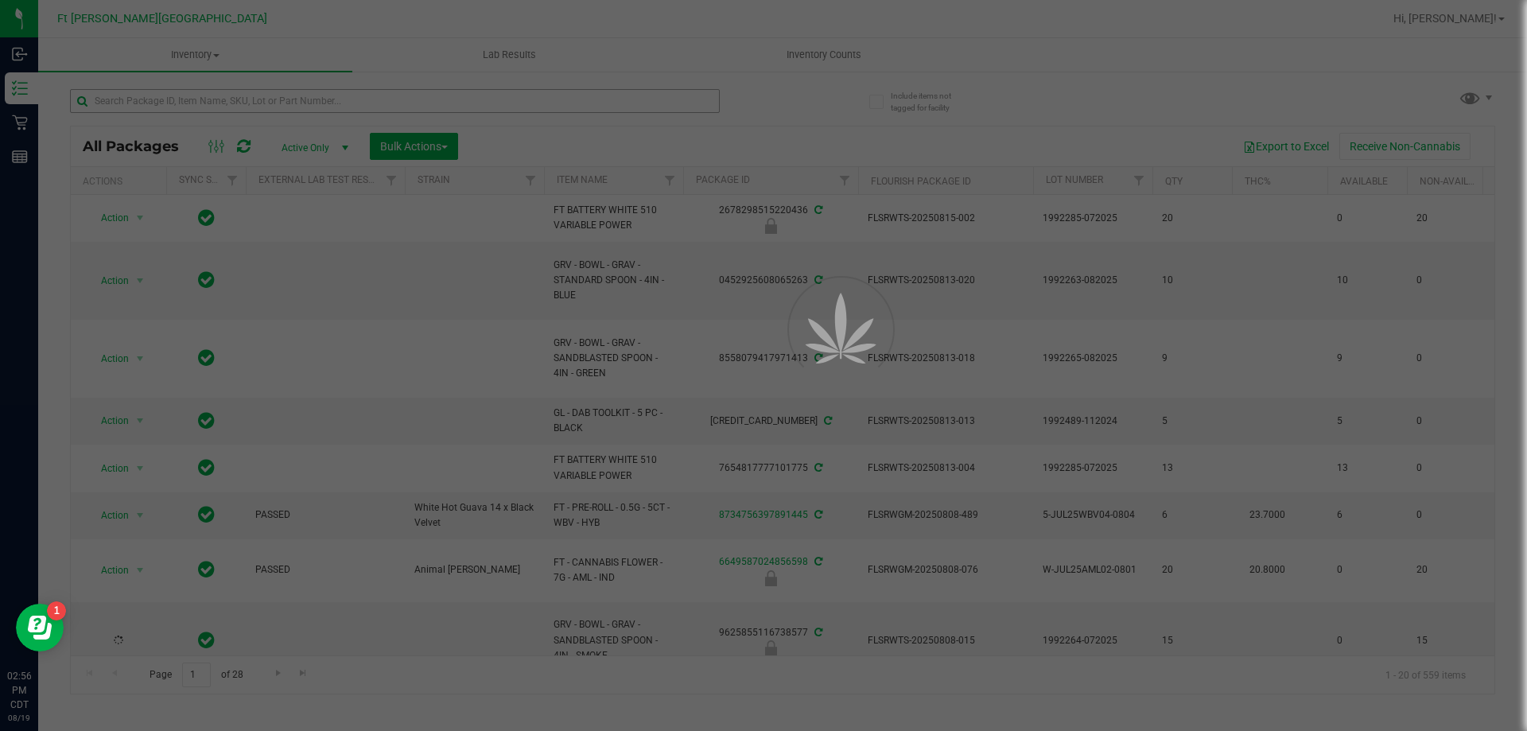
click at [204, 103] on div at bounding box center [763, 365] width 1527 height 731
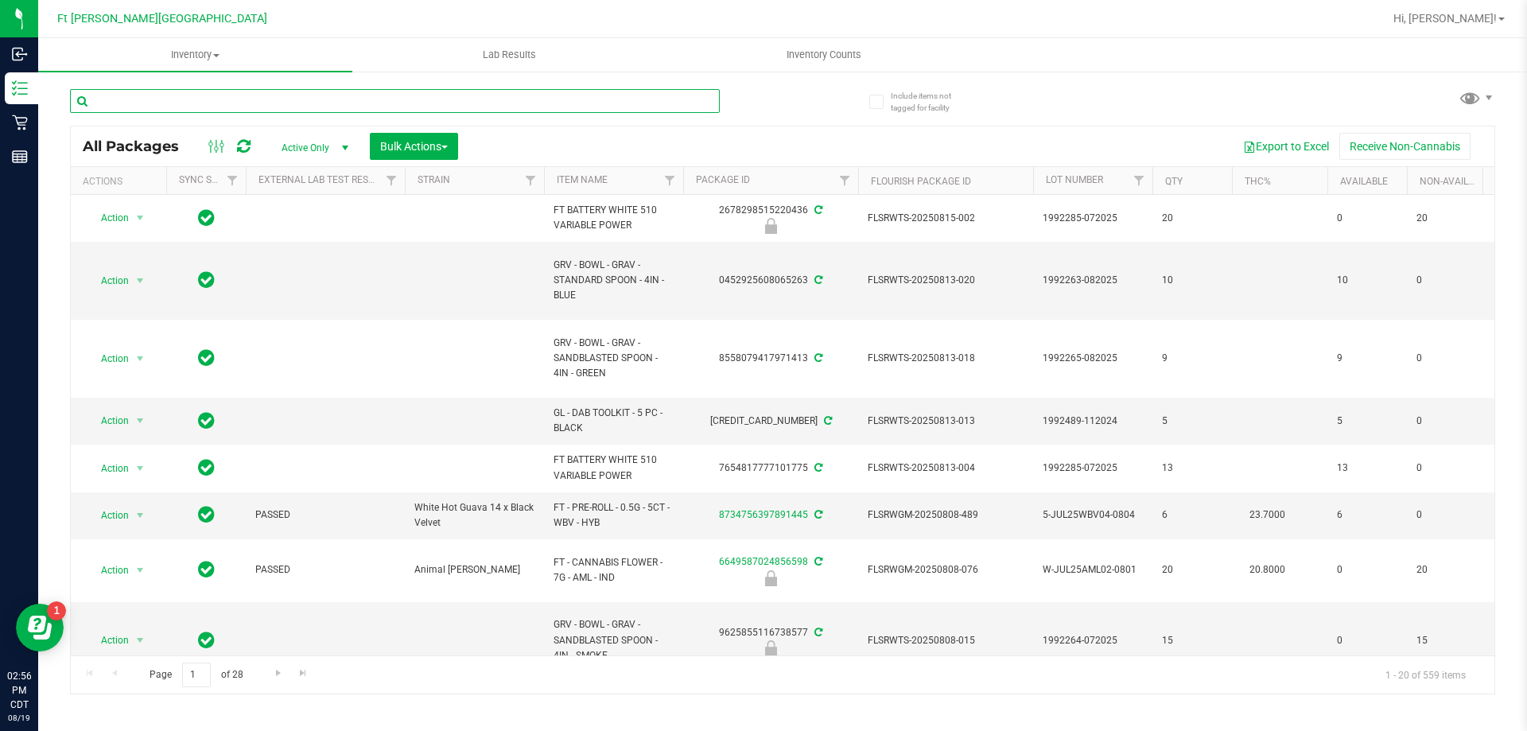
click at [194, 96] on input "text" at bounding box center [395, 101] width 650 height 24
type input "sri"
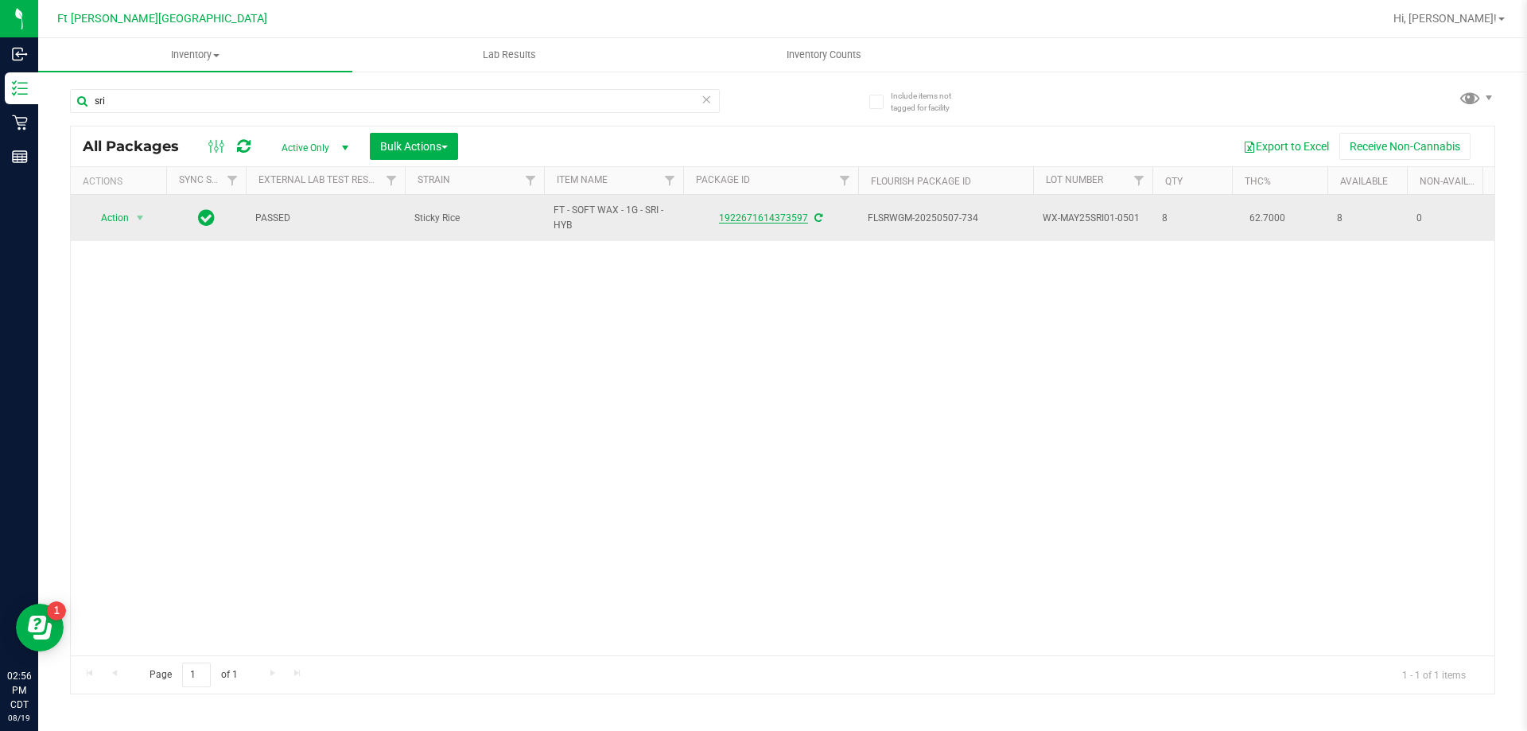
click at [784, 216] on link "1922671614373597" at bounding box center [763, 217] width 89 height 11
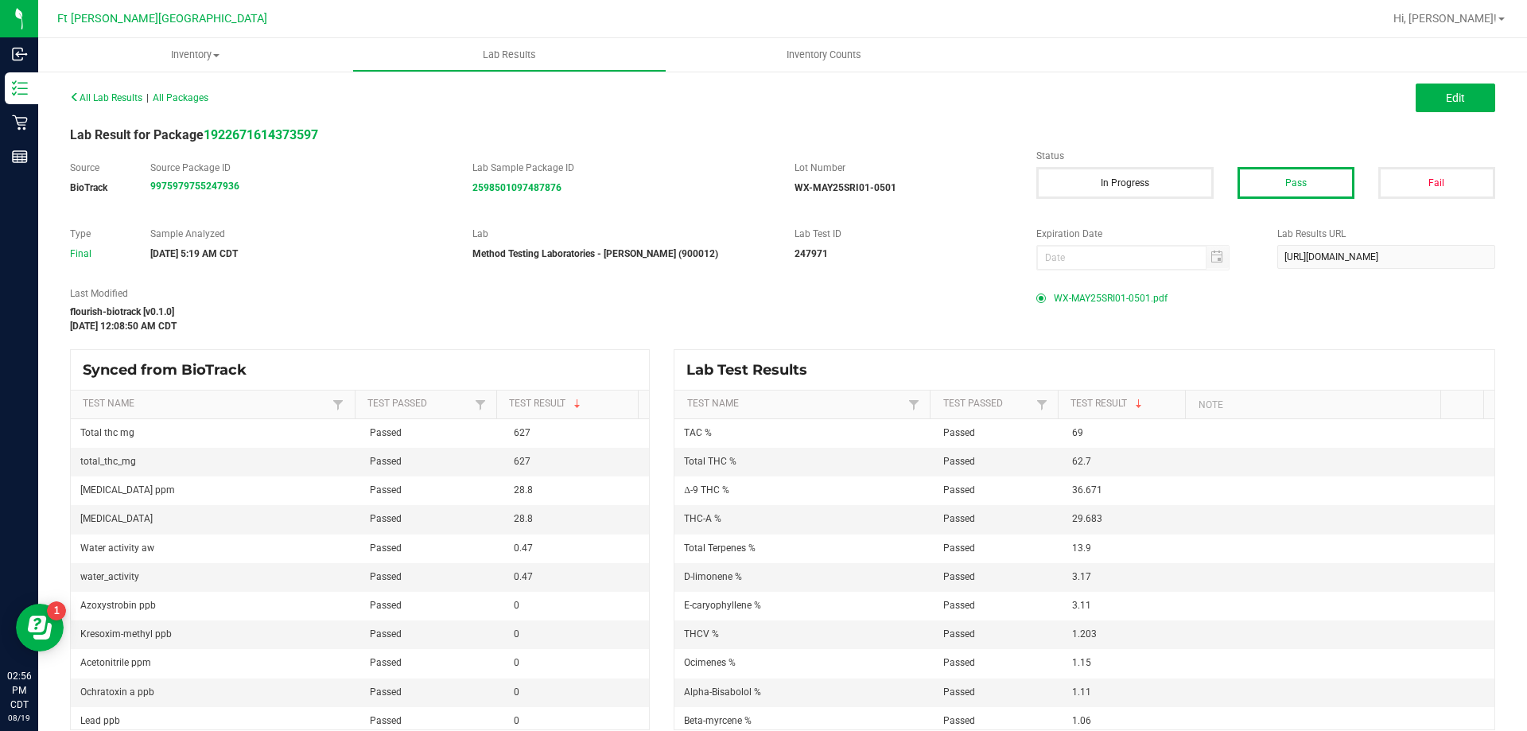
click at [1090, 301] on span "WX-MAY25SRI01-0501.pdf" at bounding box center [1111, 298] width 114 height 24
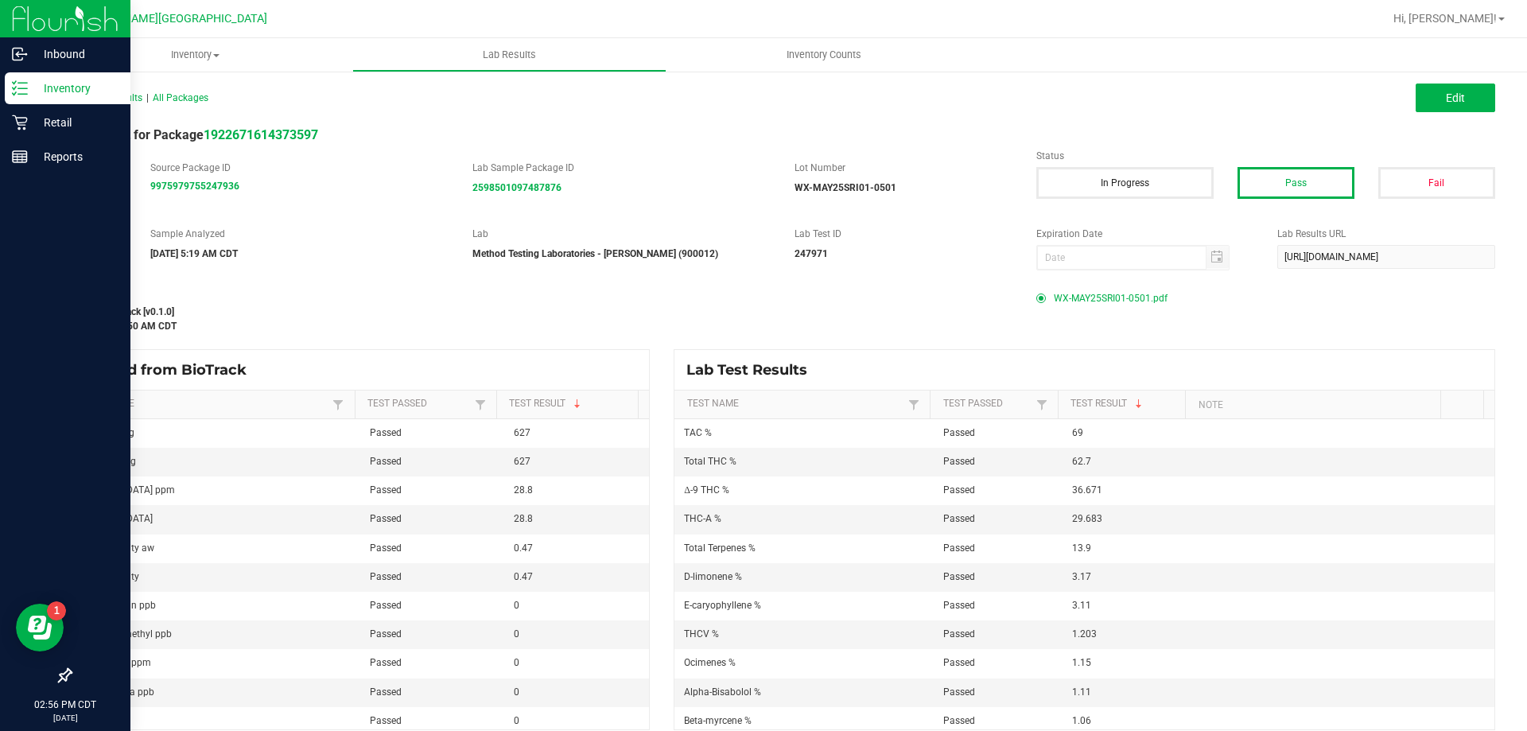
click at [21, 91] on icon at bounding box center [20, 88] width 16 height 16
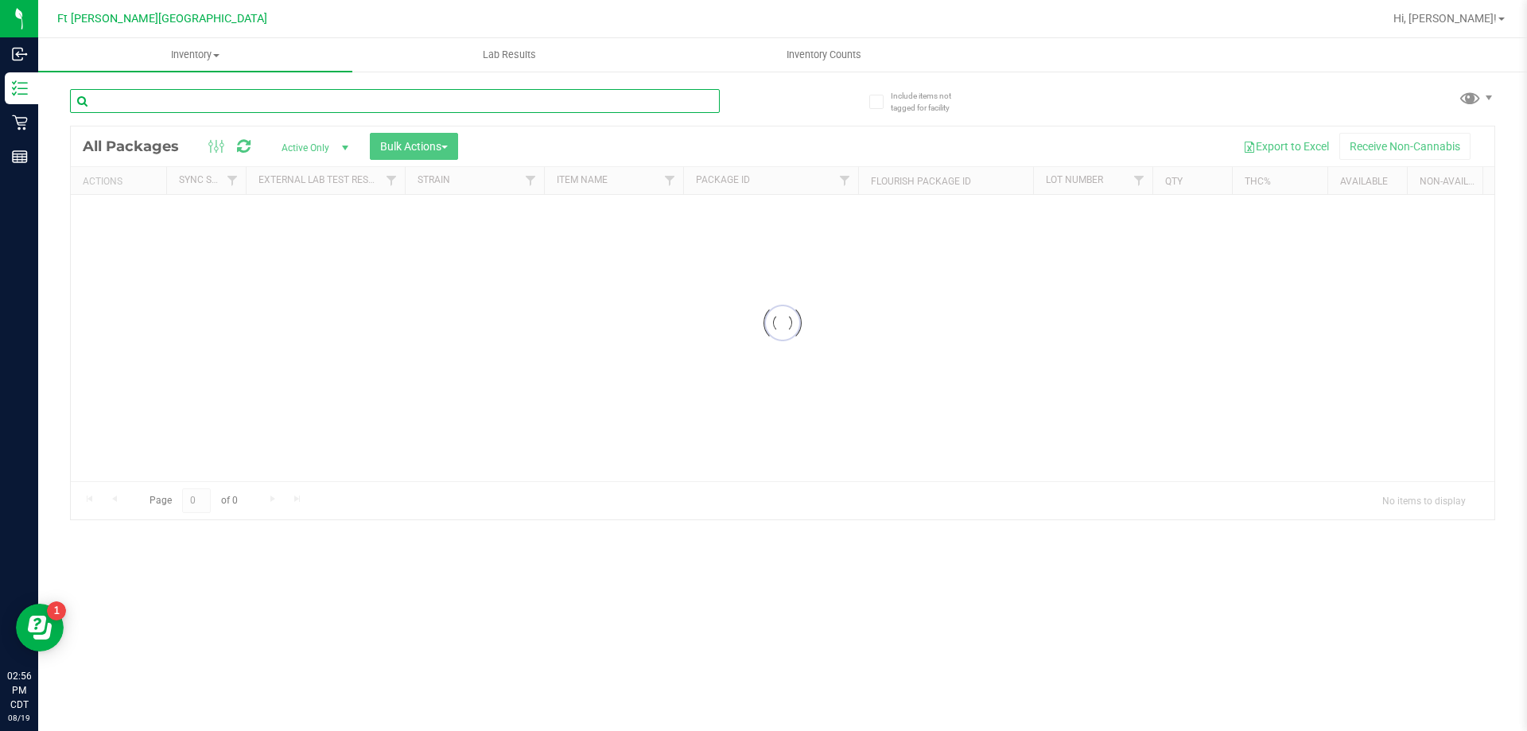
click at [260, 103] on div "Inventory All packages All inventory Waste log Create inventory Lab Results Inv…" at bounding box center [782, 384] width 1489 height 693
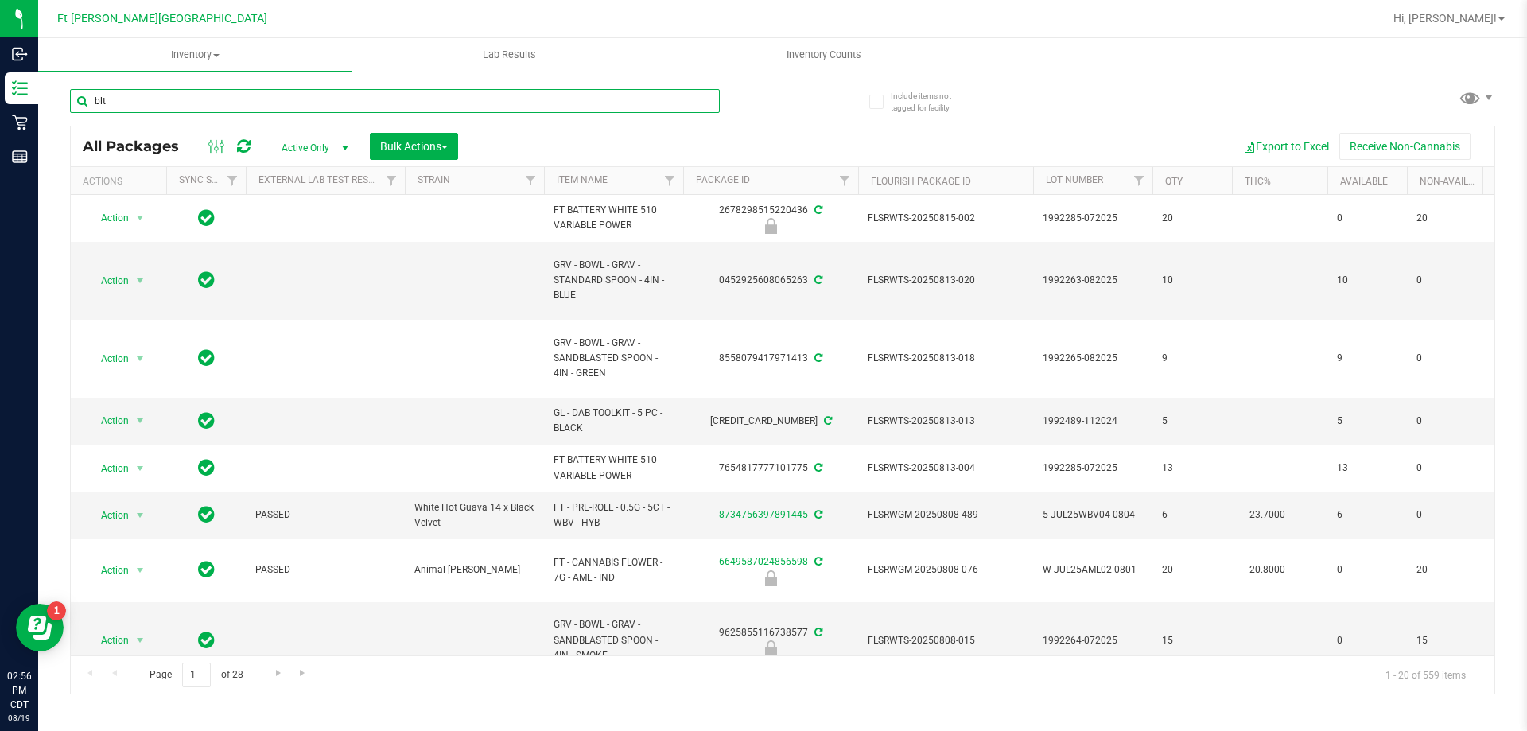
type input "blt"
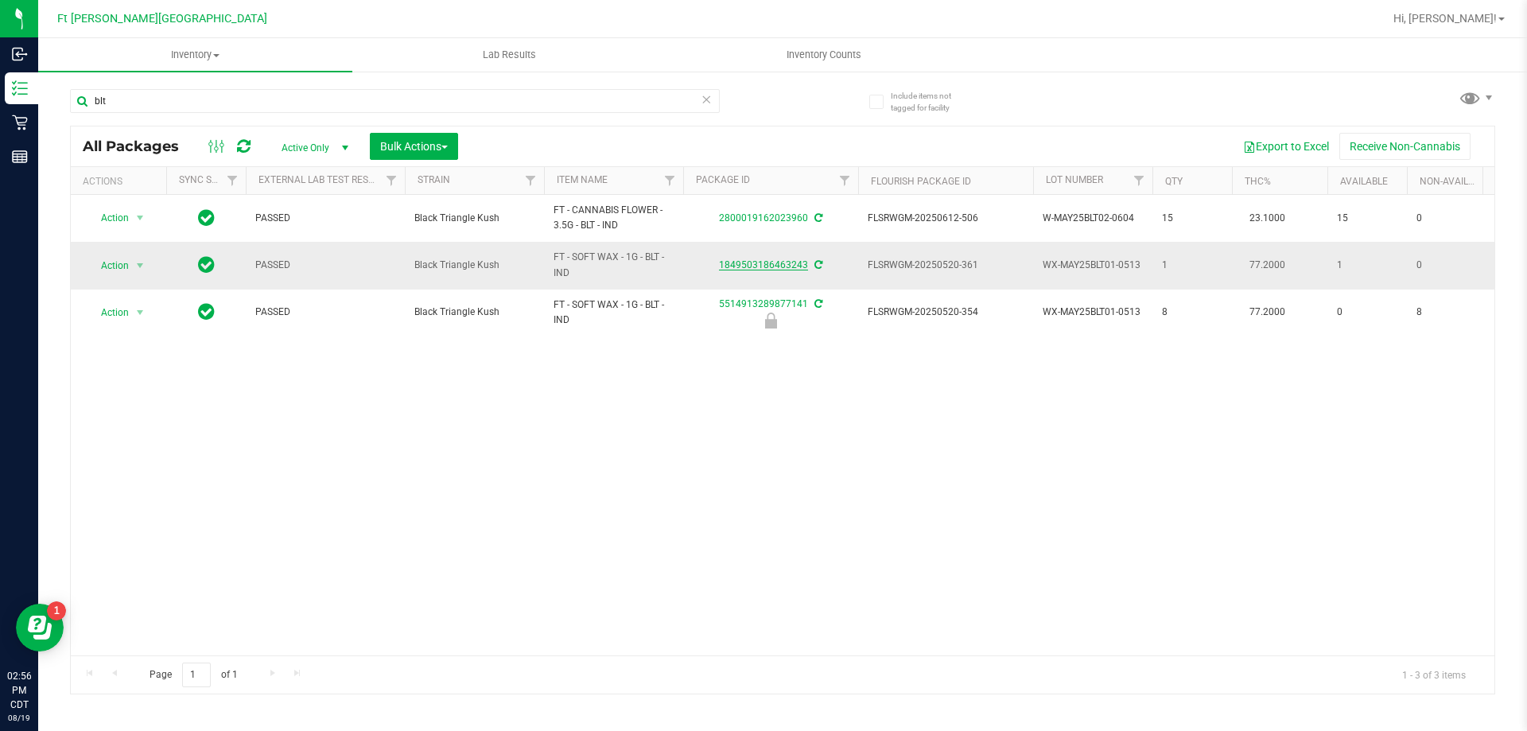
click at [754, 264] on link "1849503186463243" at bounding box center [763, 264] width 89 height 11
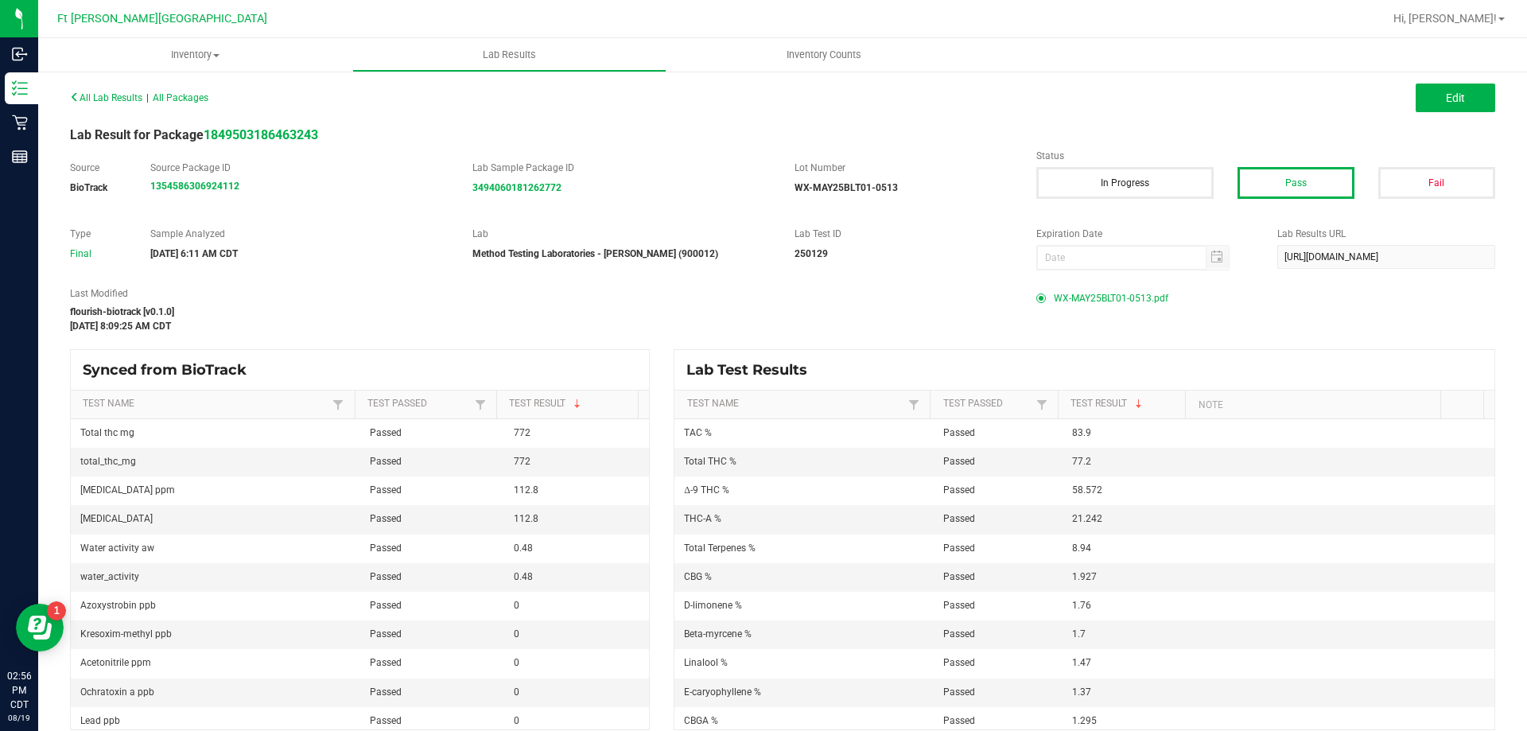
click at [1117, 294] on span "WX-MAY25BLT01-0513.pdf" at bounding box center [1111, 298] width 115 height 24
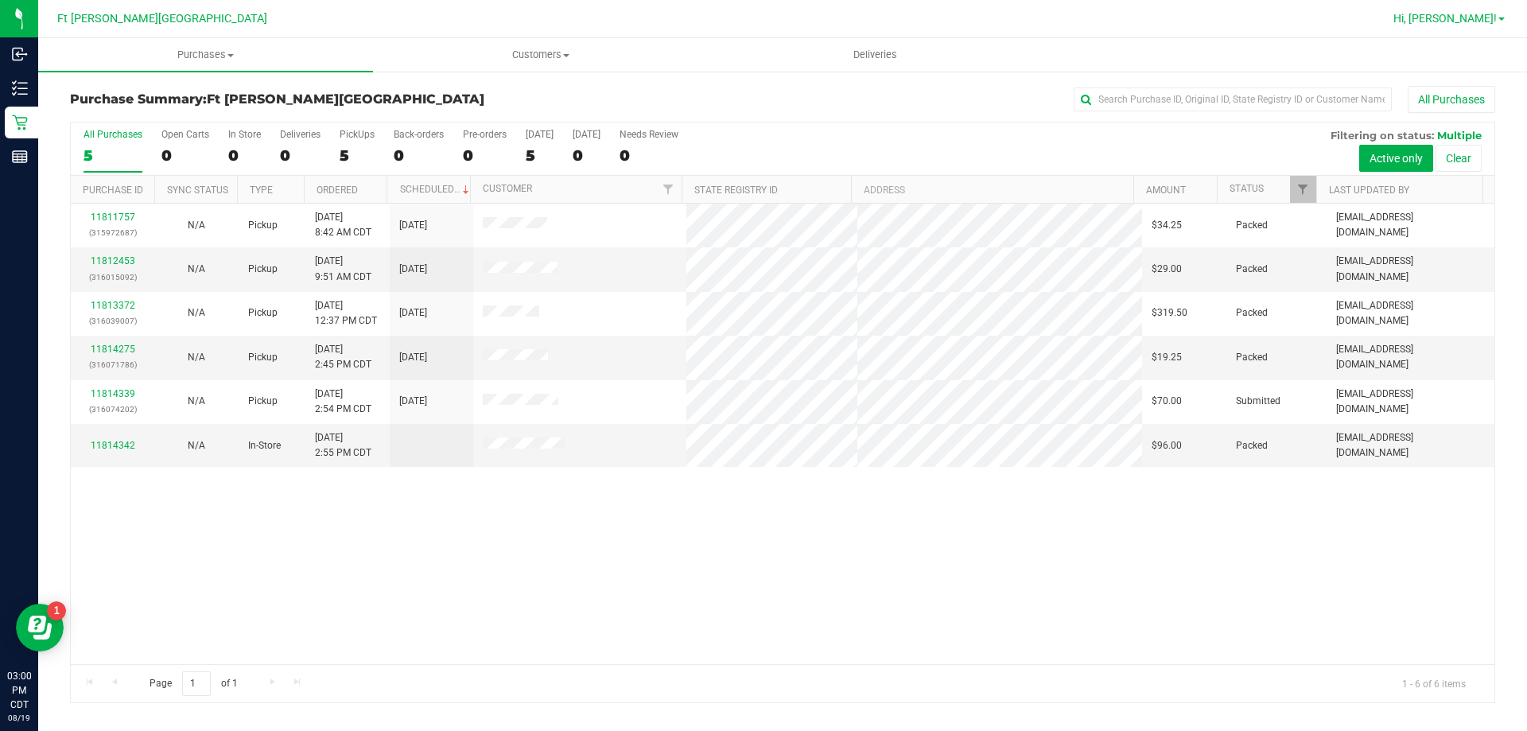
click at [1469, 15] on span "Hi, [PERSON_NAME]!" at bounding box center [1444, 18] width 103 height 13
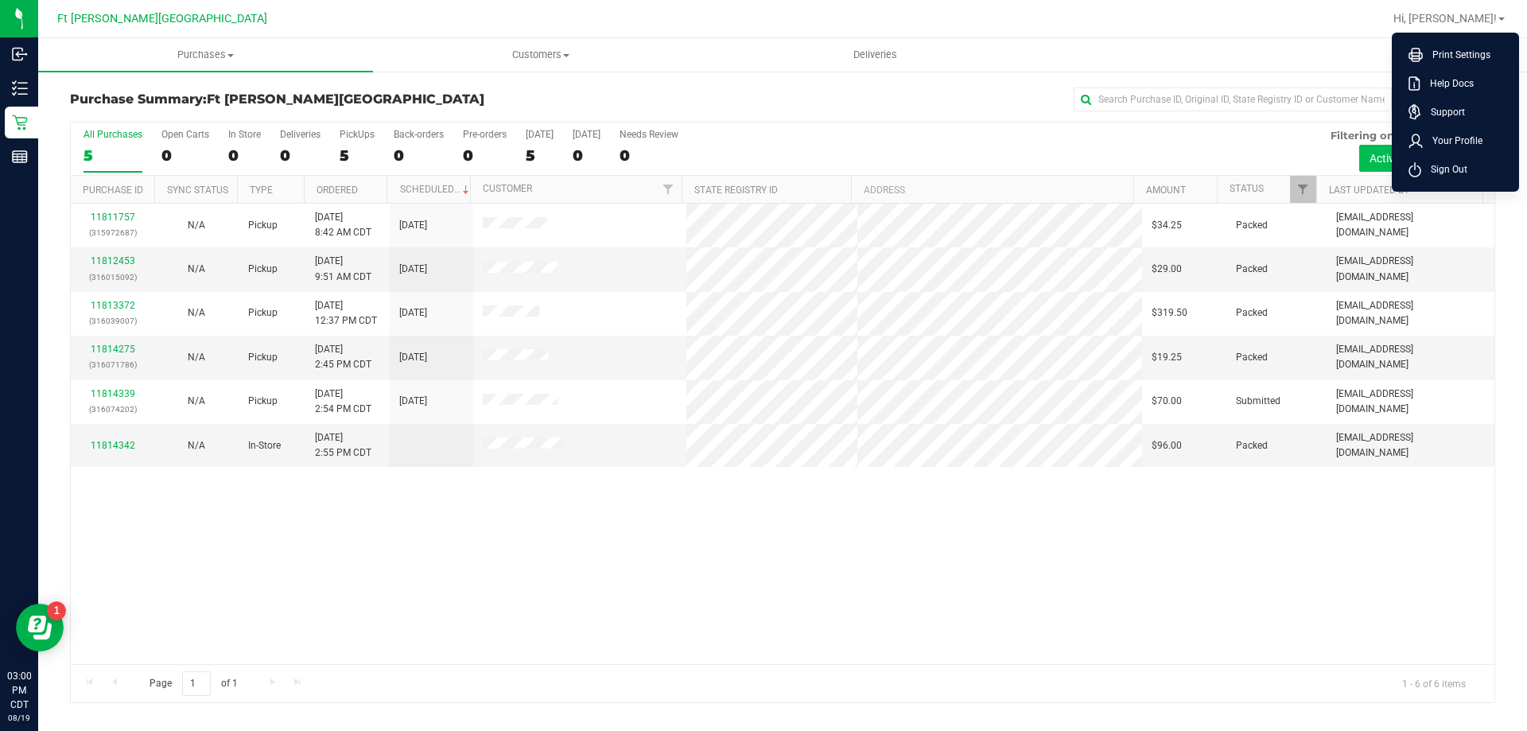
drag, startPoint x: 1431, startPoint y: 167, endPoint x: 1423, endPoint y: 157, distance: 12.6
click at [1428, 166] on span "Sign Out" at bounding box center [1444, 169] width 46 height 16
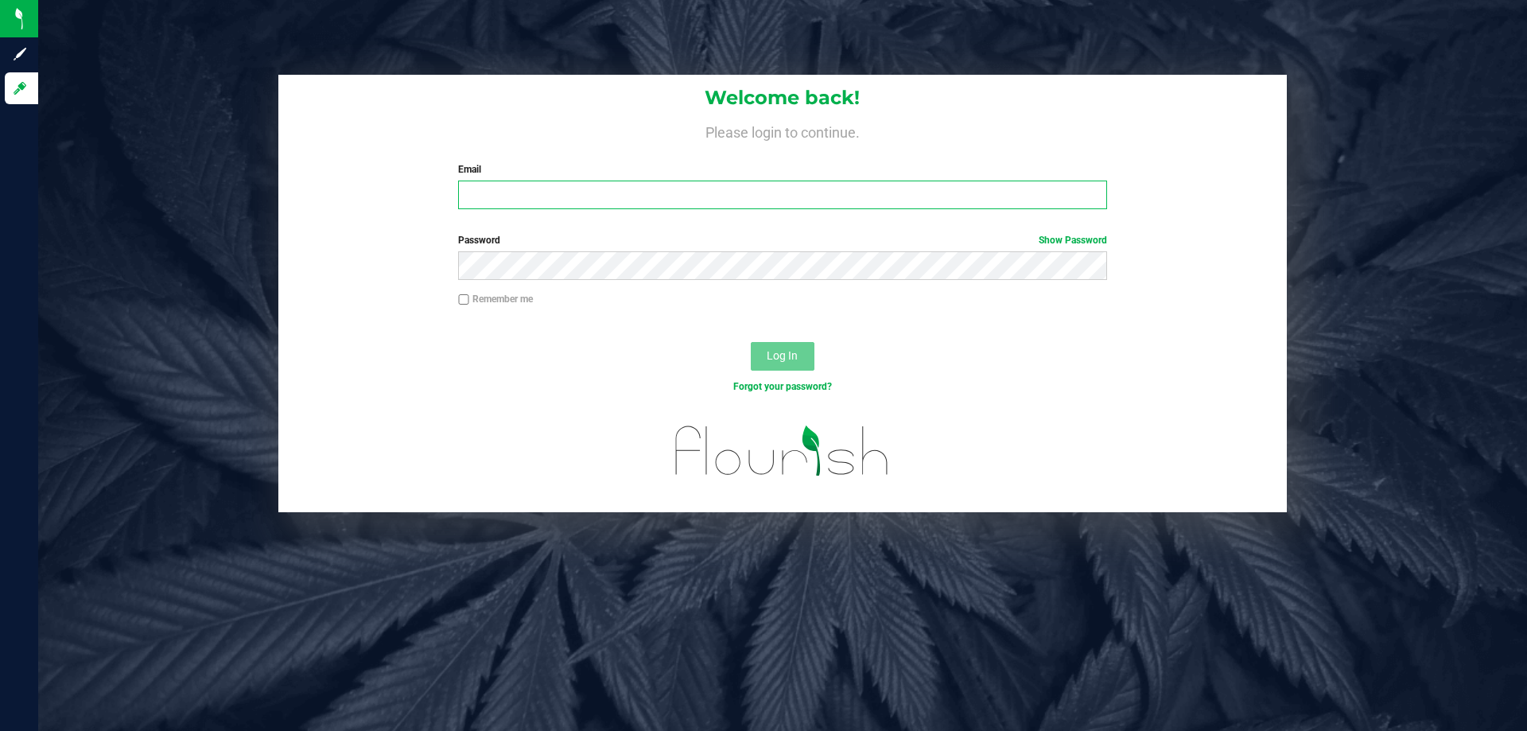
click at [859, 200] on input "Email" at bounding box center [782, 195] width 648 height 29
type input "lallen@liveparallel.com"
click at [671, 280] on div "Password Show Password" at bounding box center [782, 262] width 1008 height 59
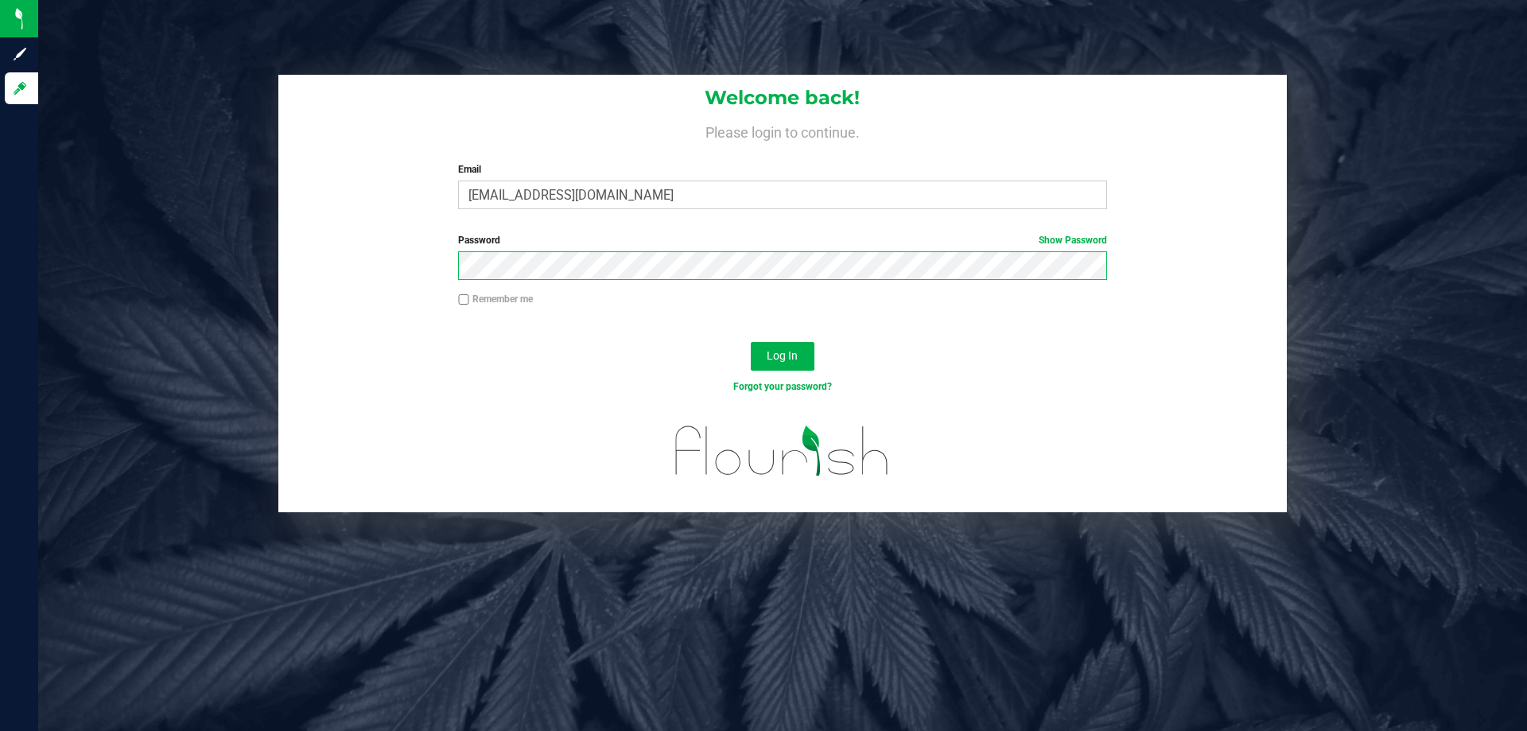
click at [751, 342] on button "Log In" at bounding box center [783, 356] width 64 height 29
